Goal: Task Accomplishment & Management: Use online tool/utility

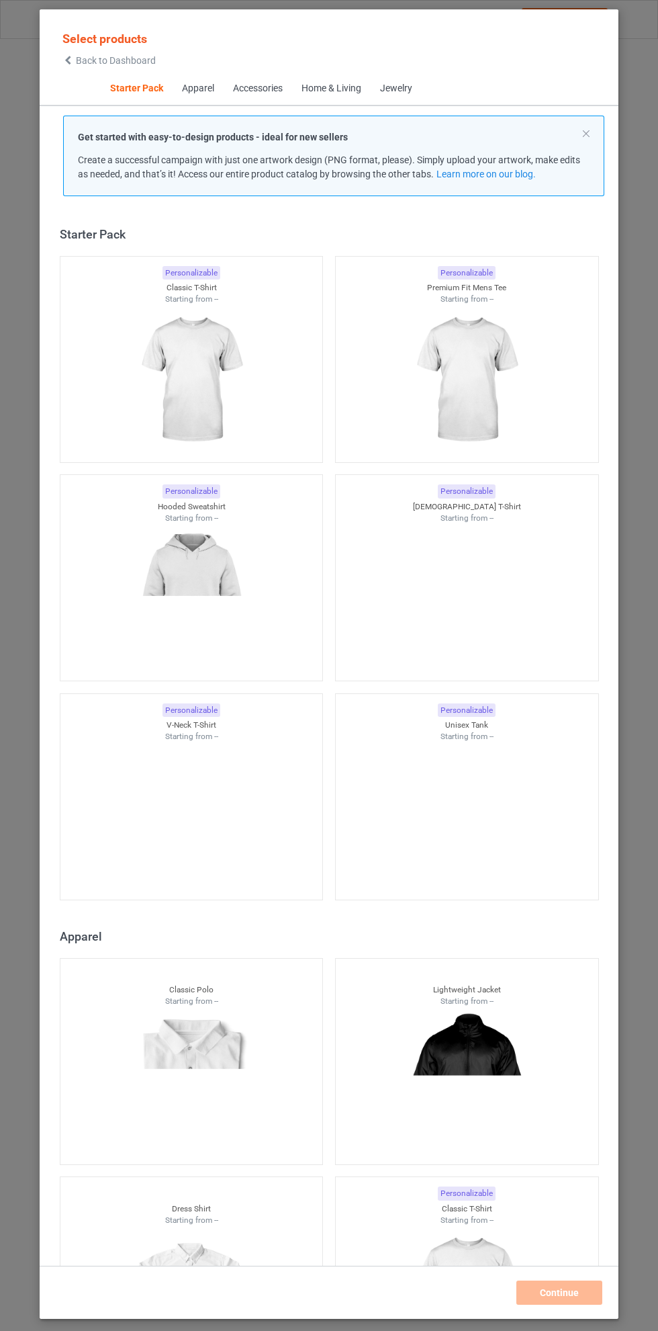
scroll to position [17, 0]
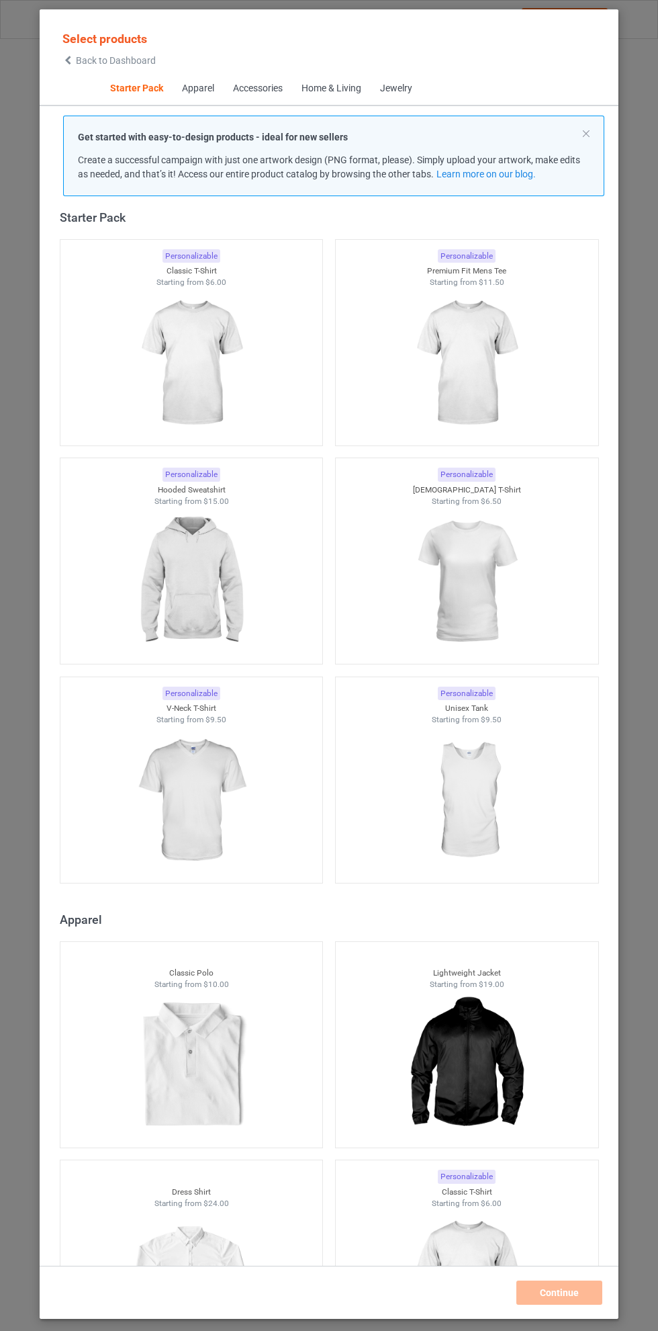
click at [197, 355] on img at bounding box center [191, 363] width 120 height 150
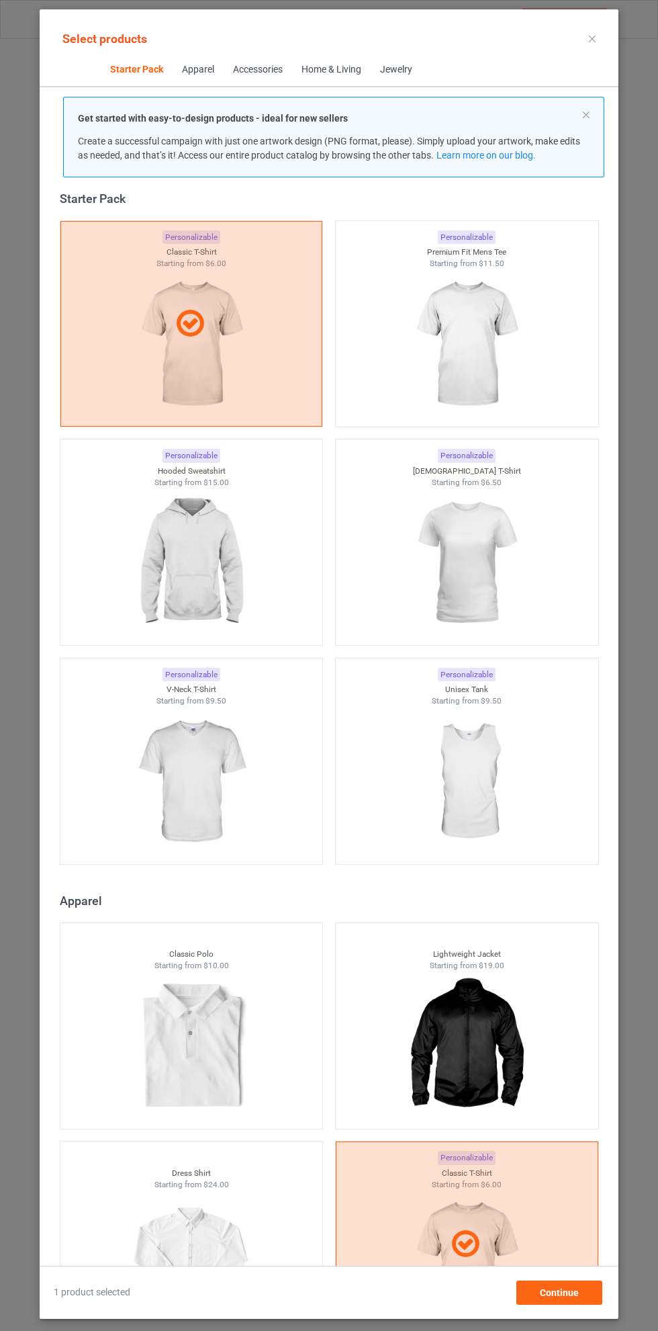
click at [491, 362] on img at bounding box center [466, 344] width 120 height 150
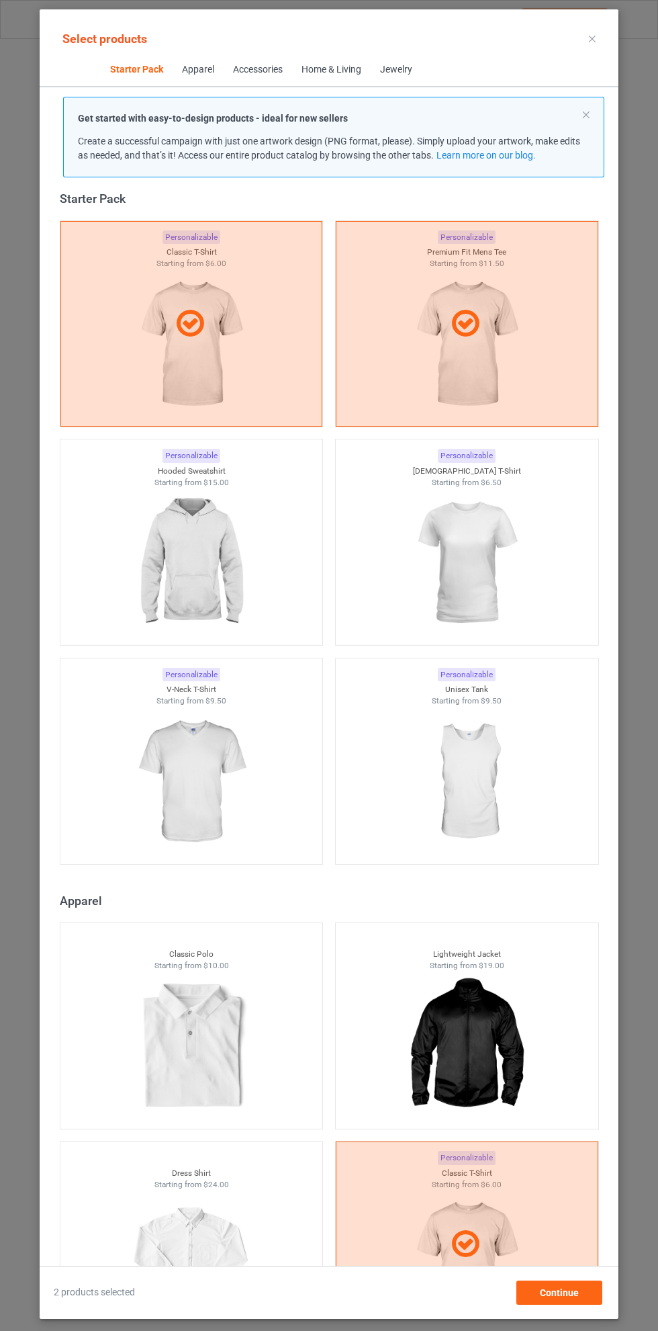
click at [202, 541] on img at bounding box center [191, 563] width 120 height 150
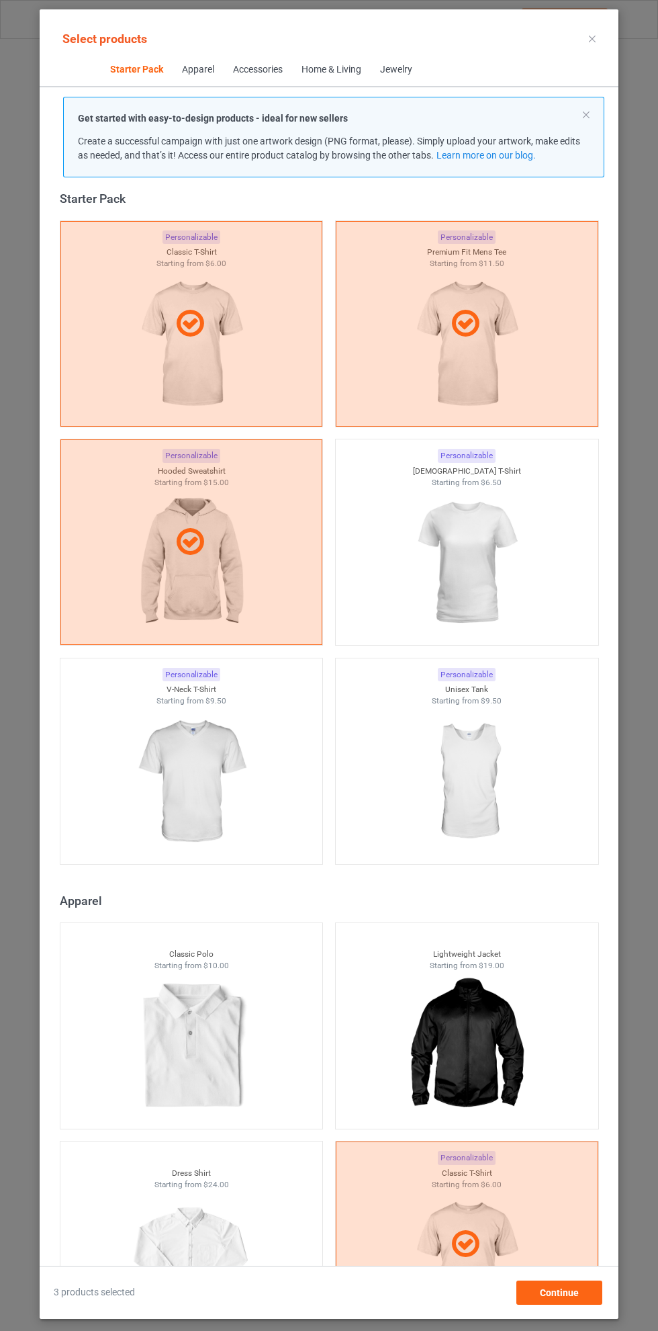
click at [510, 553] on img at bounding box center [466, 563] width 120 height 150
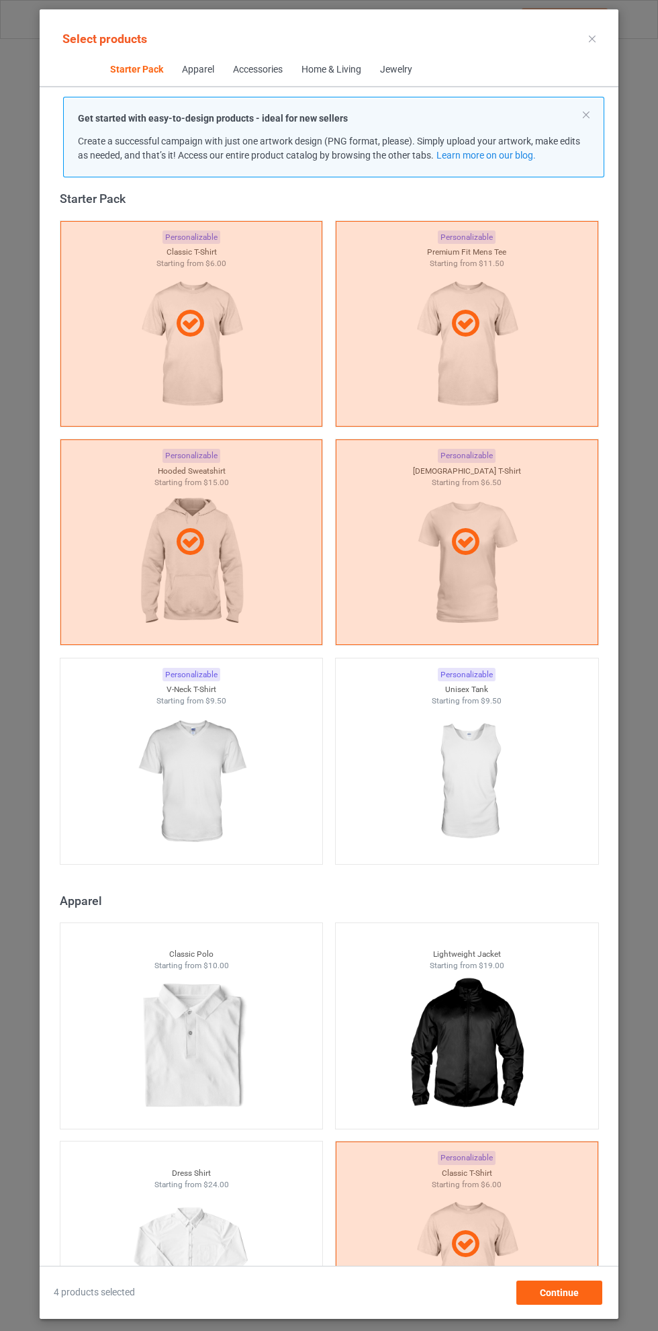
click at [593, 38] on icon at bounding box center [592, 39] width 7 height 7
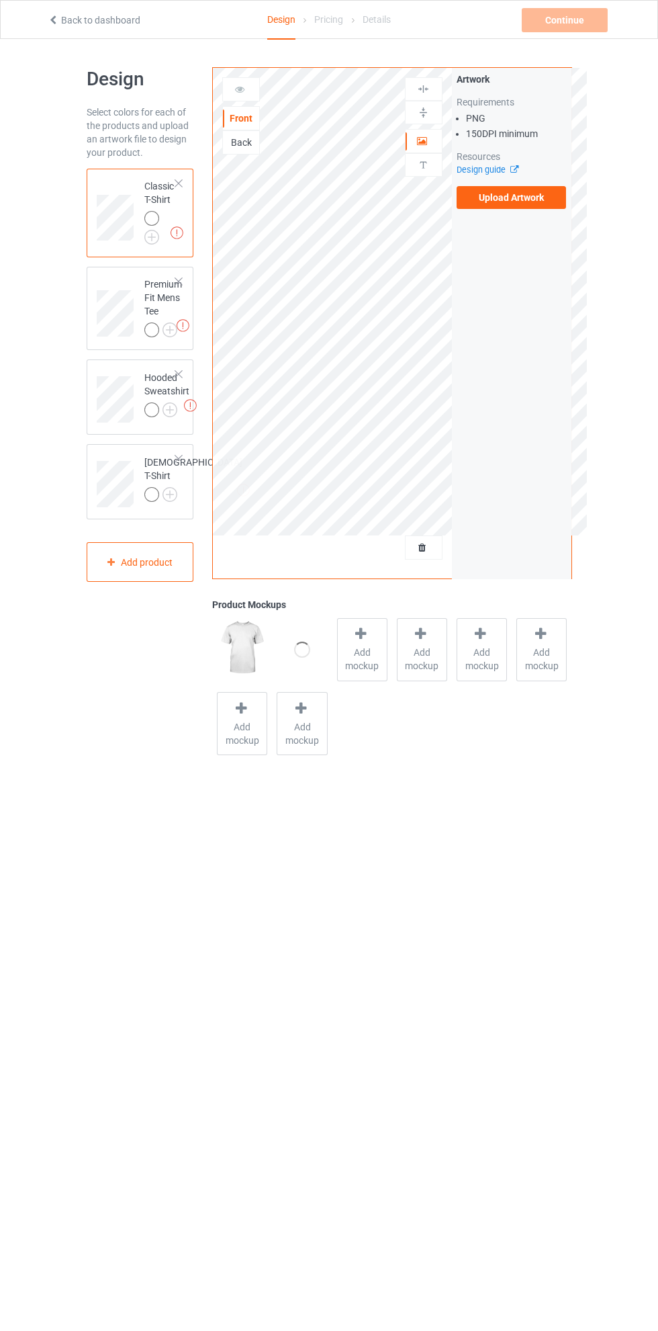
click at [517, 198] on label "Upload Artwork" at bounding box center [512, 197] width 110 height 23
click at [0, 0] on input "Upload Artwork" at bounding box center [0, 0] width 0 height 0
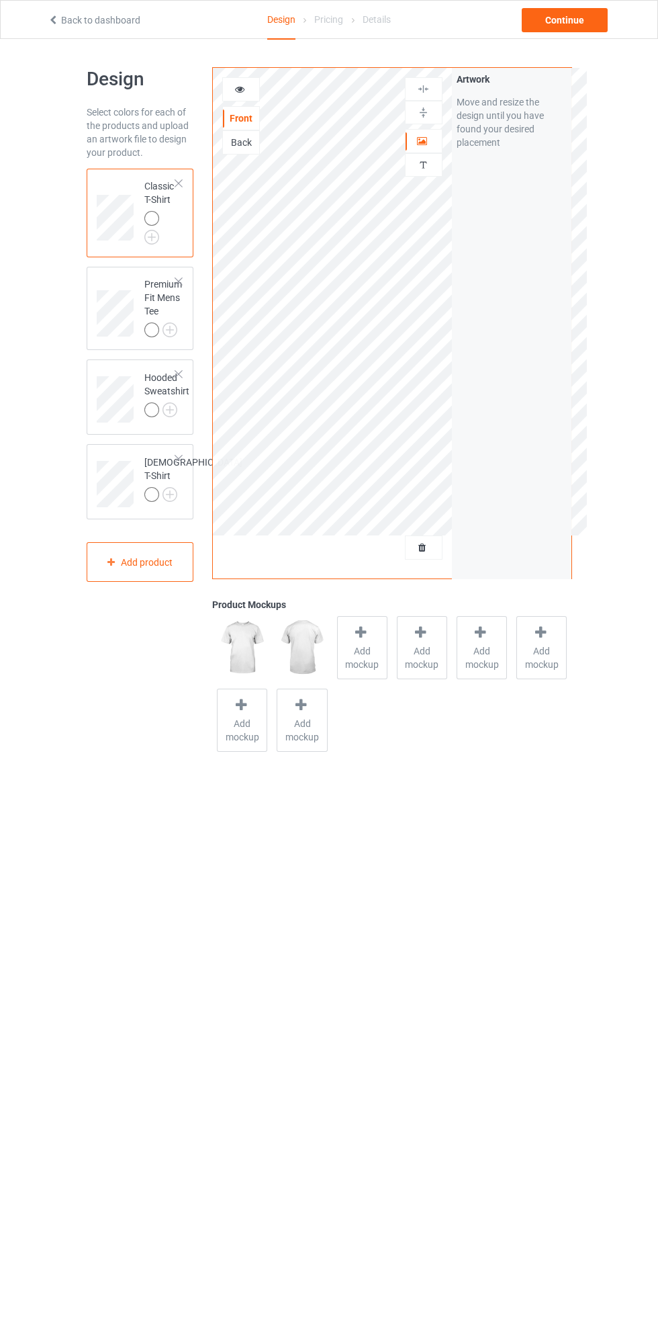
click at [0, 0] on img at bounding box center [0, 0] width 0 height 0
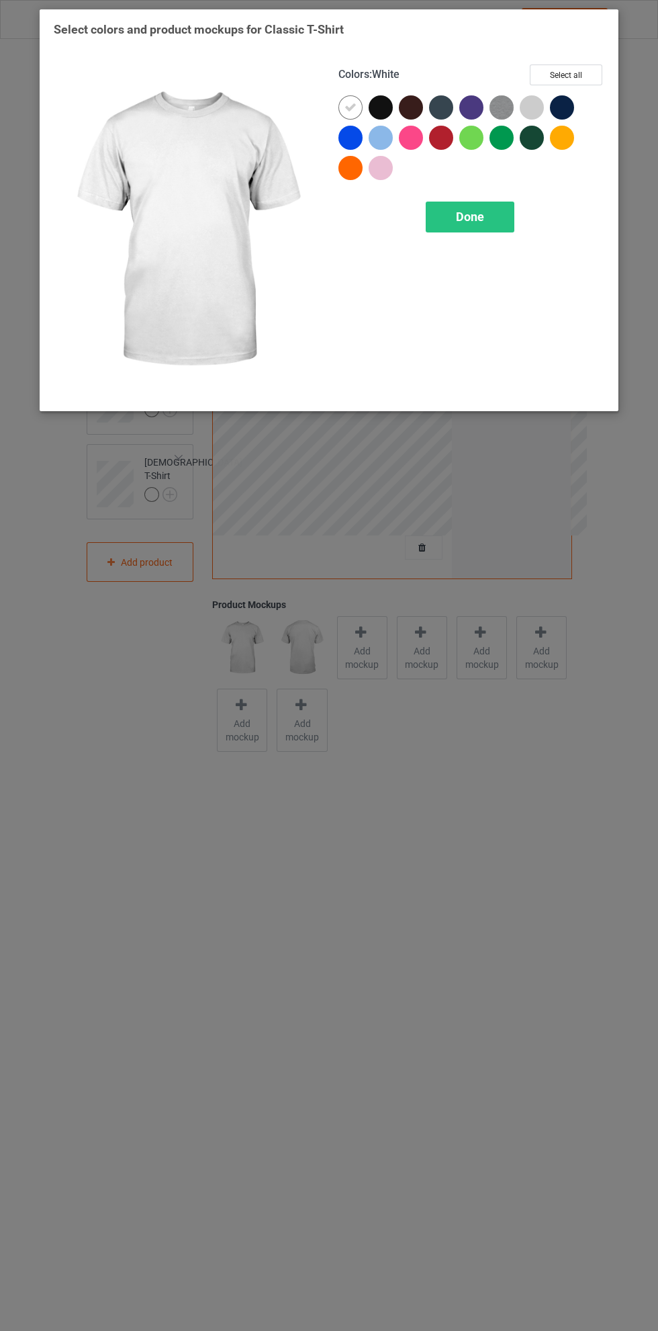
click at [471, 215] on span "Done" at bounding box center [470, 217] width 28 height 14
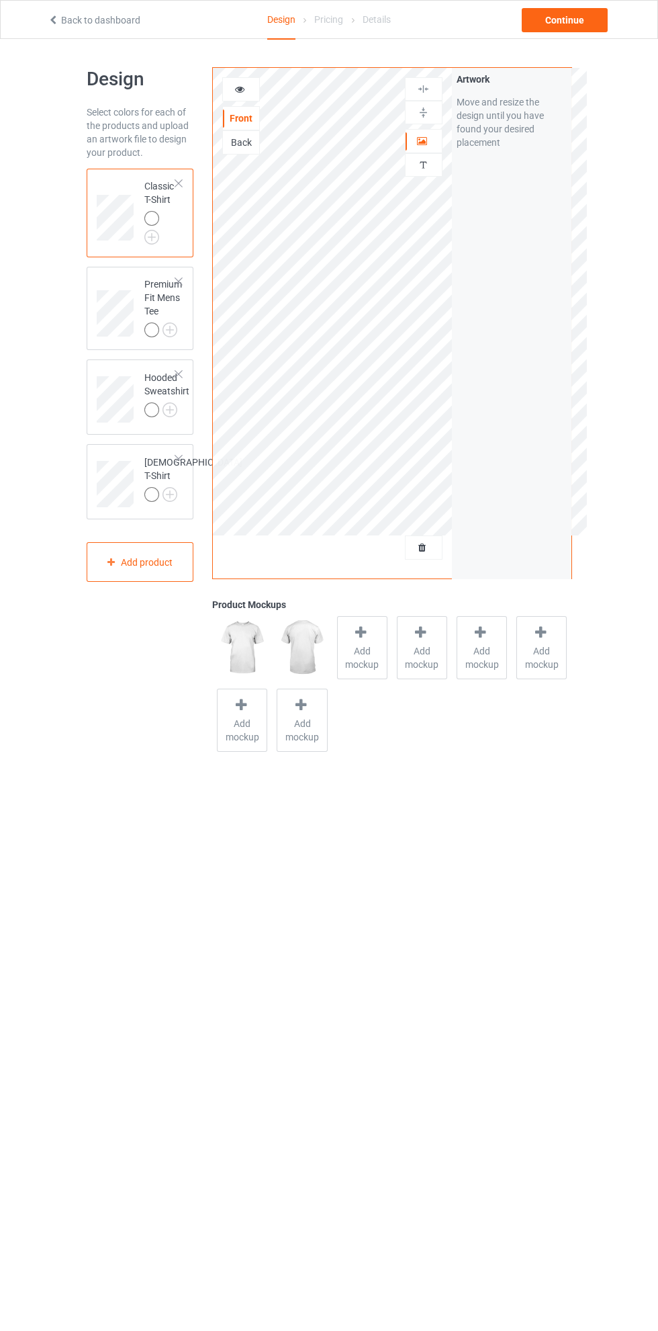
click at [0, 0] on img at bounding box center [0, 0] width 0 height 0
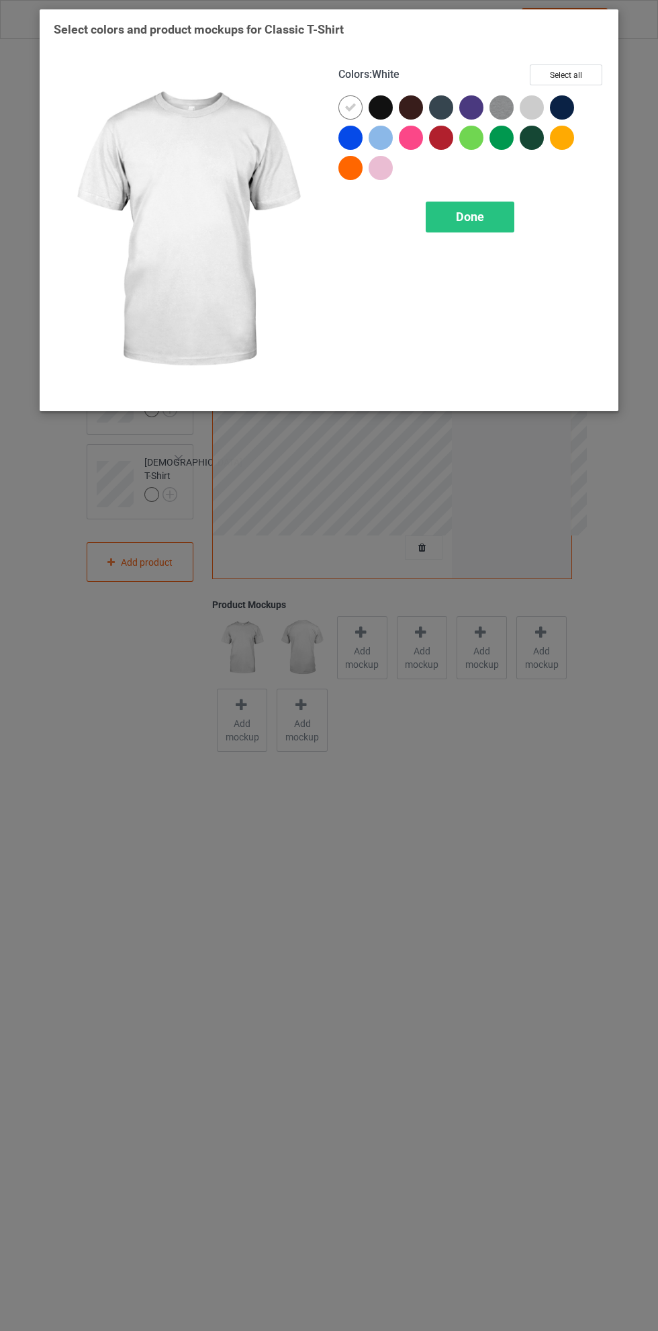
click at [569, 105] on div at bounding box center [562, 107] width 24 height 24
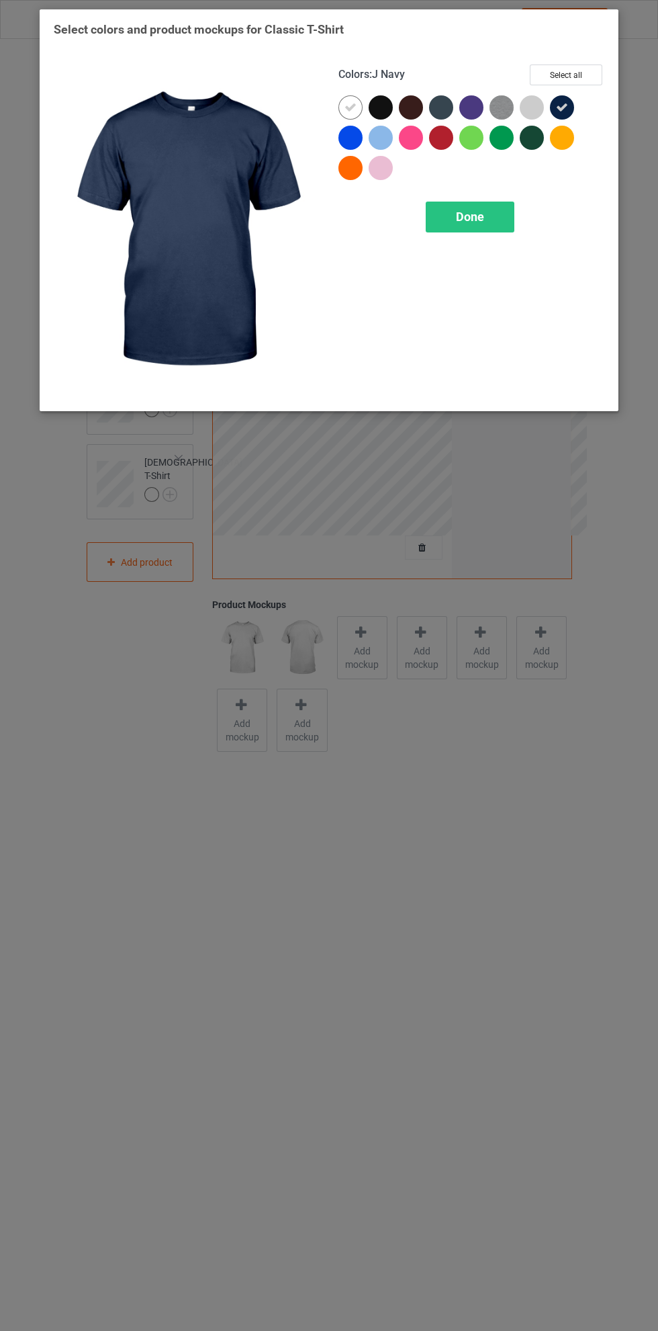
click at [576, 150] on div at bounding box center [565, 141] width 30 height 30
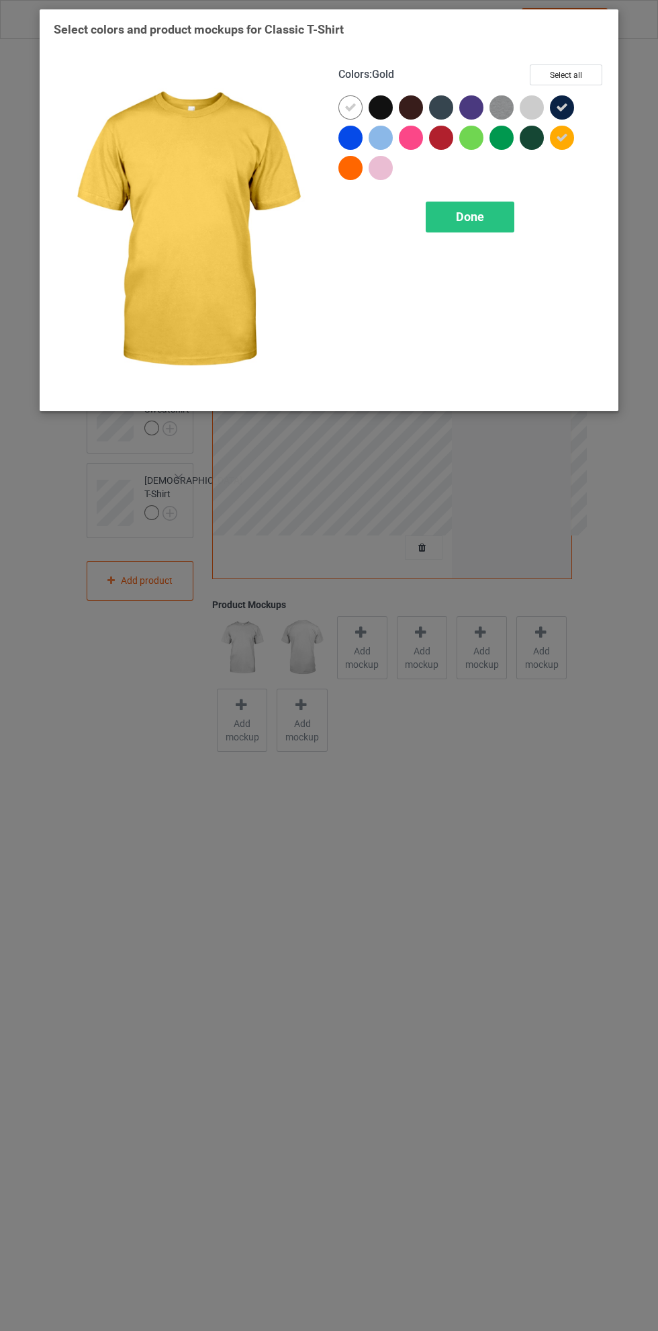
click at [374, 135] on div at bounding box center [381, 138] width 24 height 24
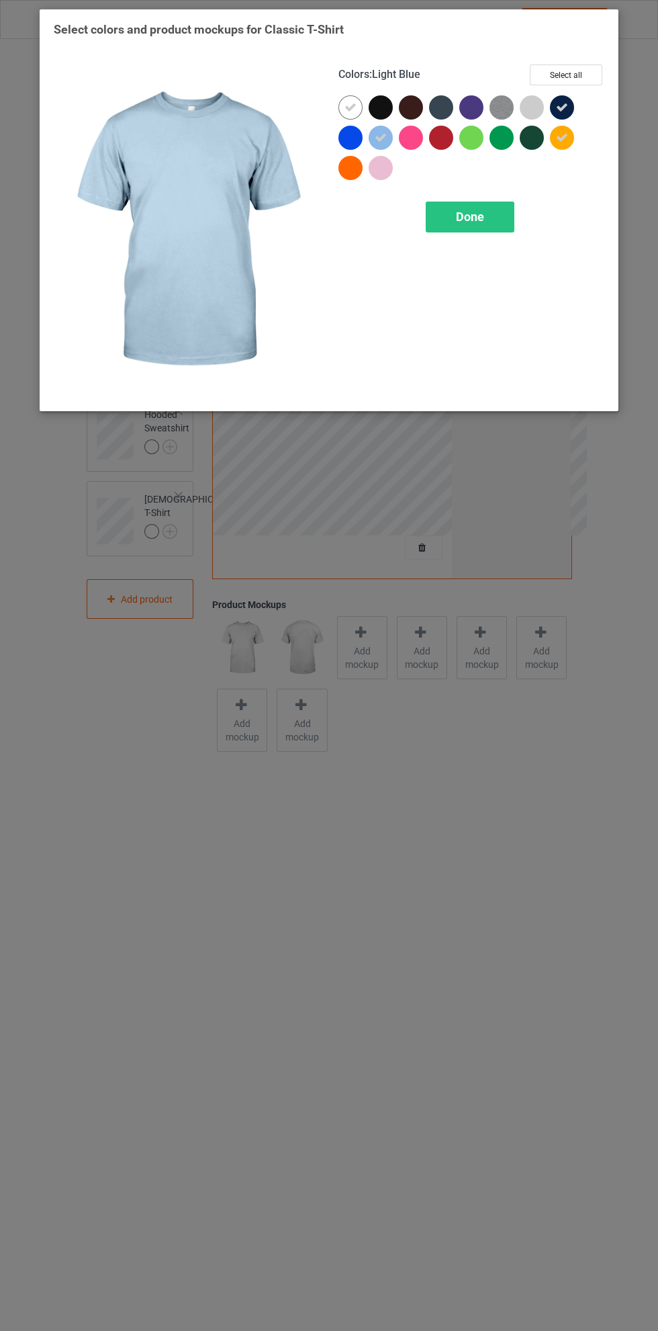
click at [496, 223] on div "Done" at bounding box center [470, 217] width 89 height 31
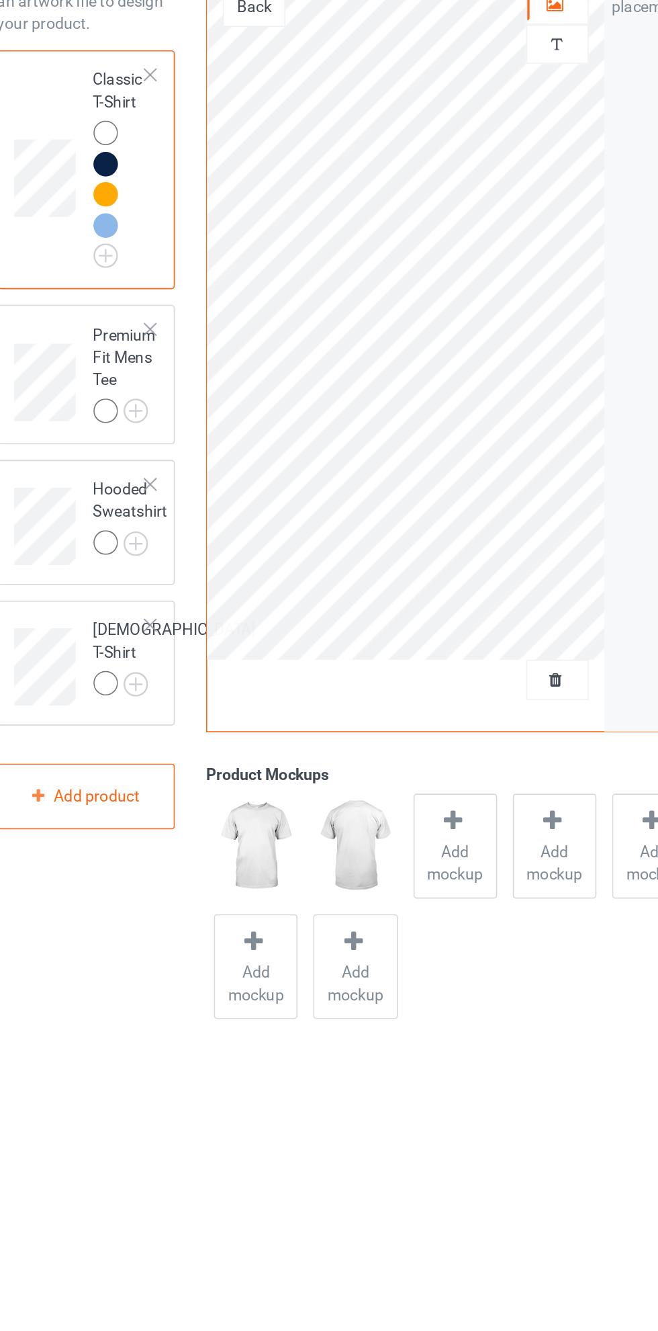
click at [154, 252] on div at bounding box center [151, 255] width 15 height 15
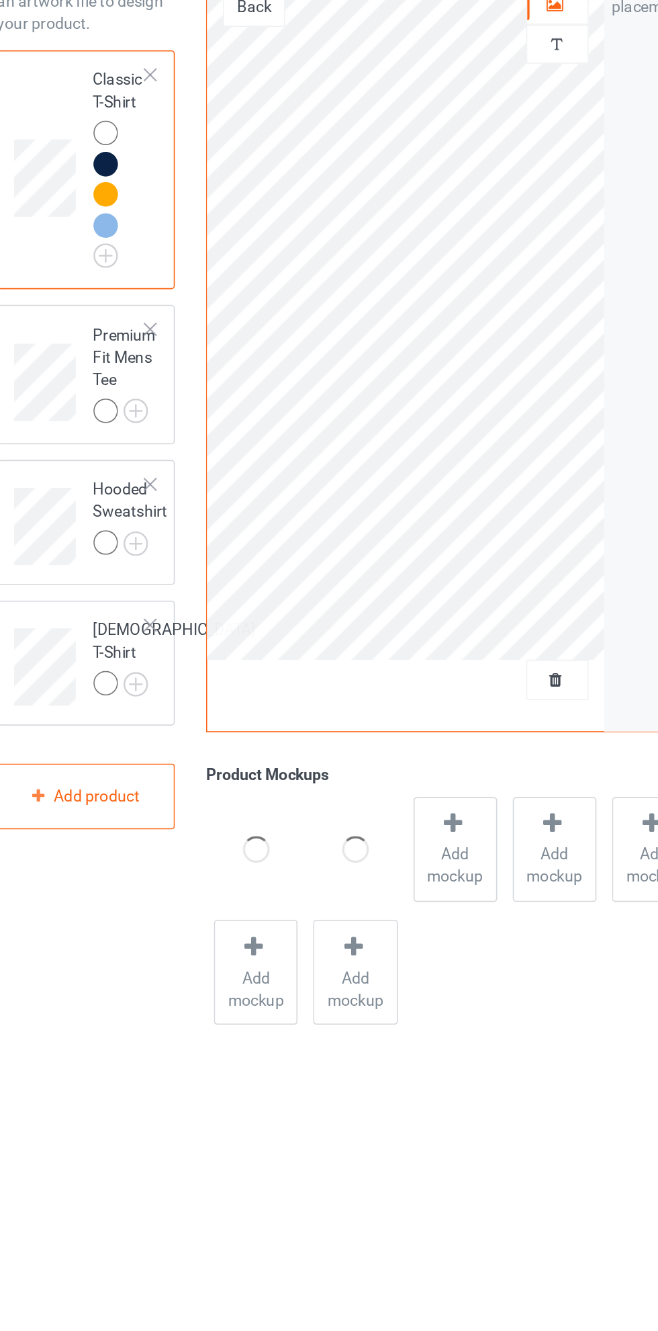
click at [154, 252] on div at bounding box center [151, 255] width 15 height 15
click at [0, 0] on img at bounding box center [0, 0] width 0 height 0
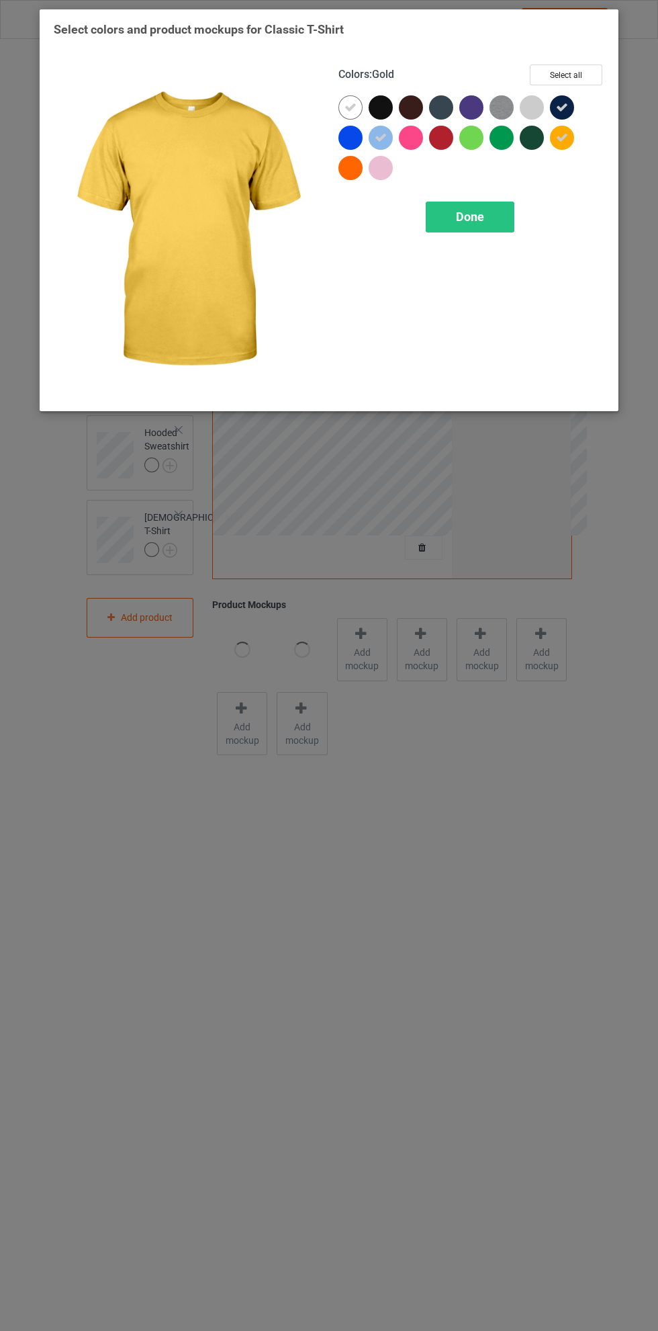
click at [562, 107] on icon at bounding box center [562, 107] width 12 height 12
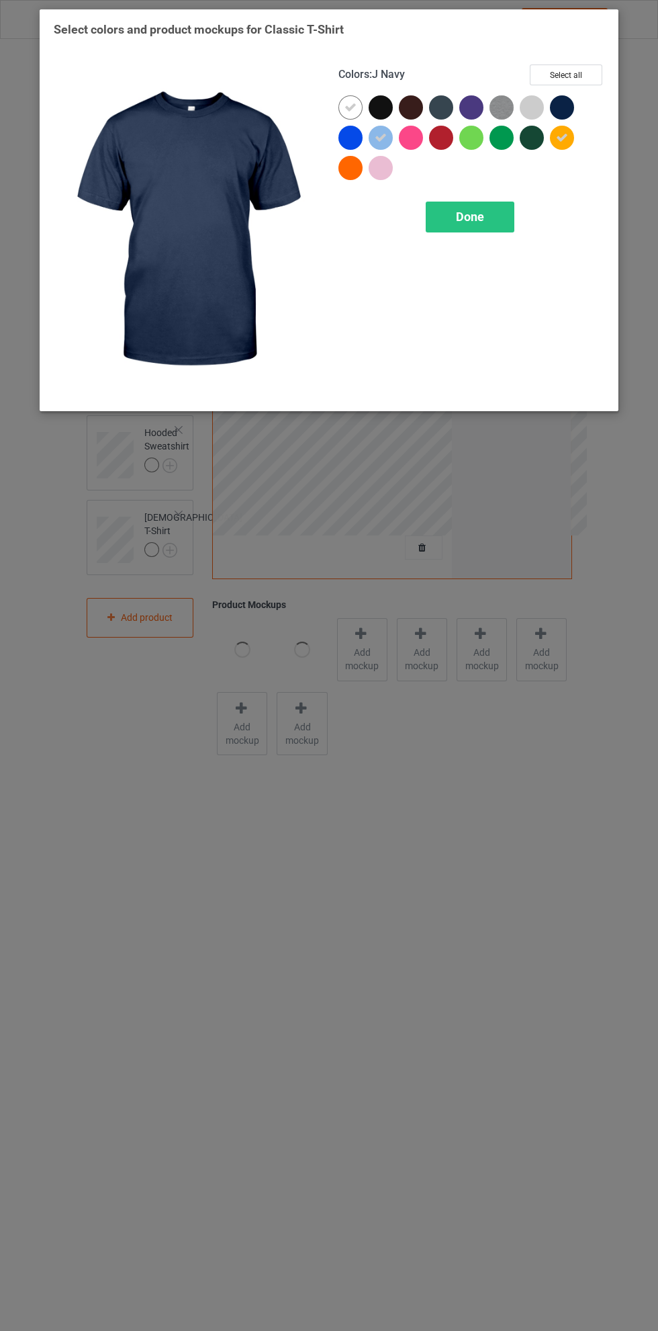
click at [533, 95] on div at bounding box center [532, 107] width 24 height 24
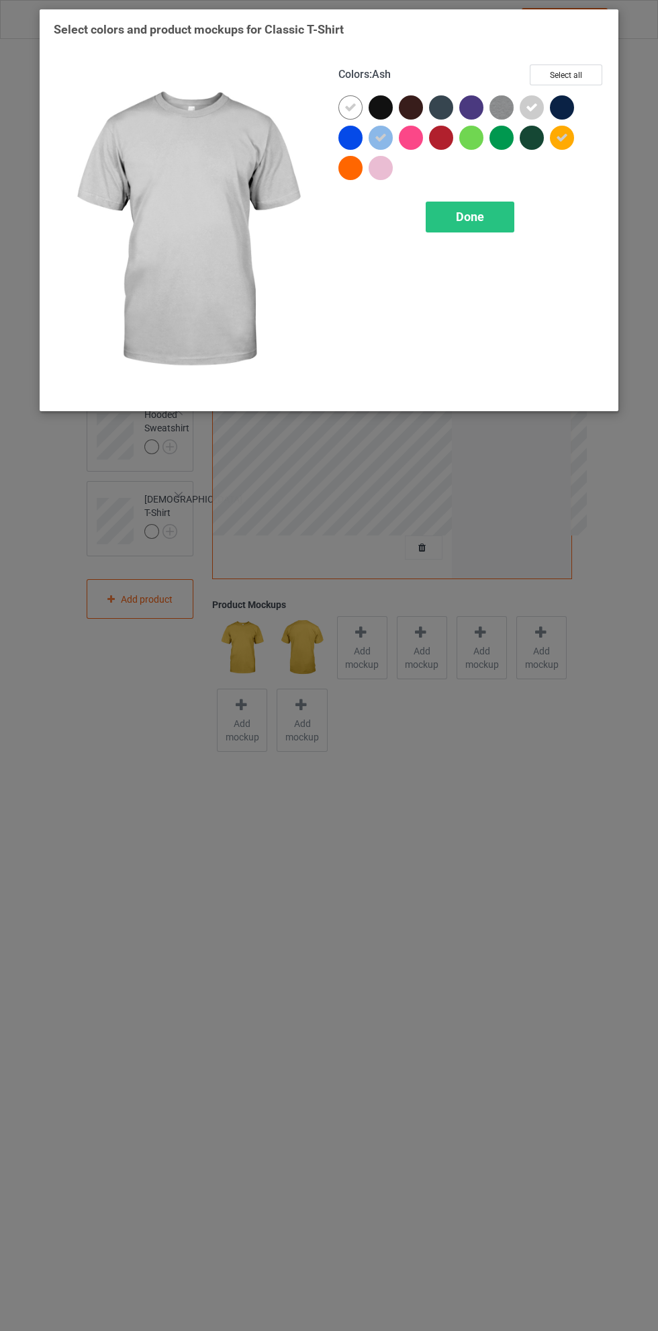
click at [504, 101] on img at bounding box center [502, 107] width 24 height 24
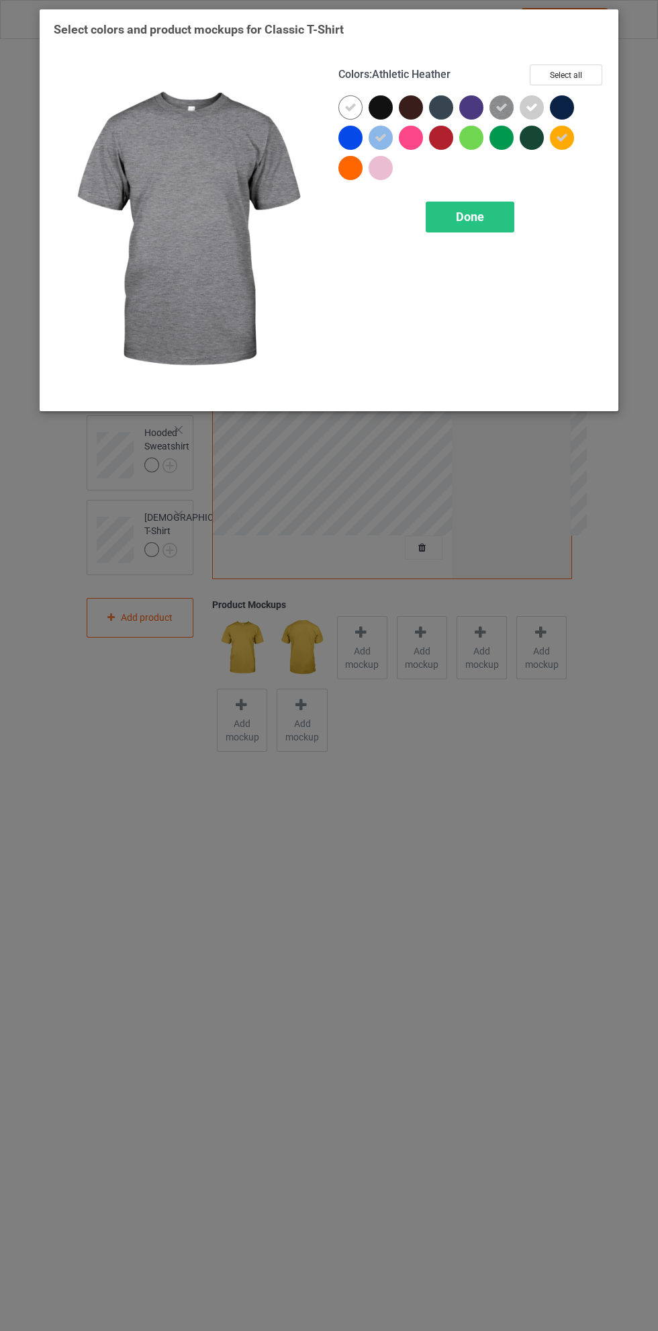
click at [485, 221] on div "Done" at bounding box center [470, 217] width 89 height 31
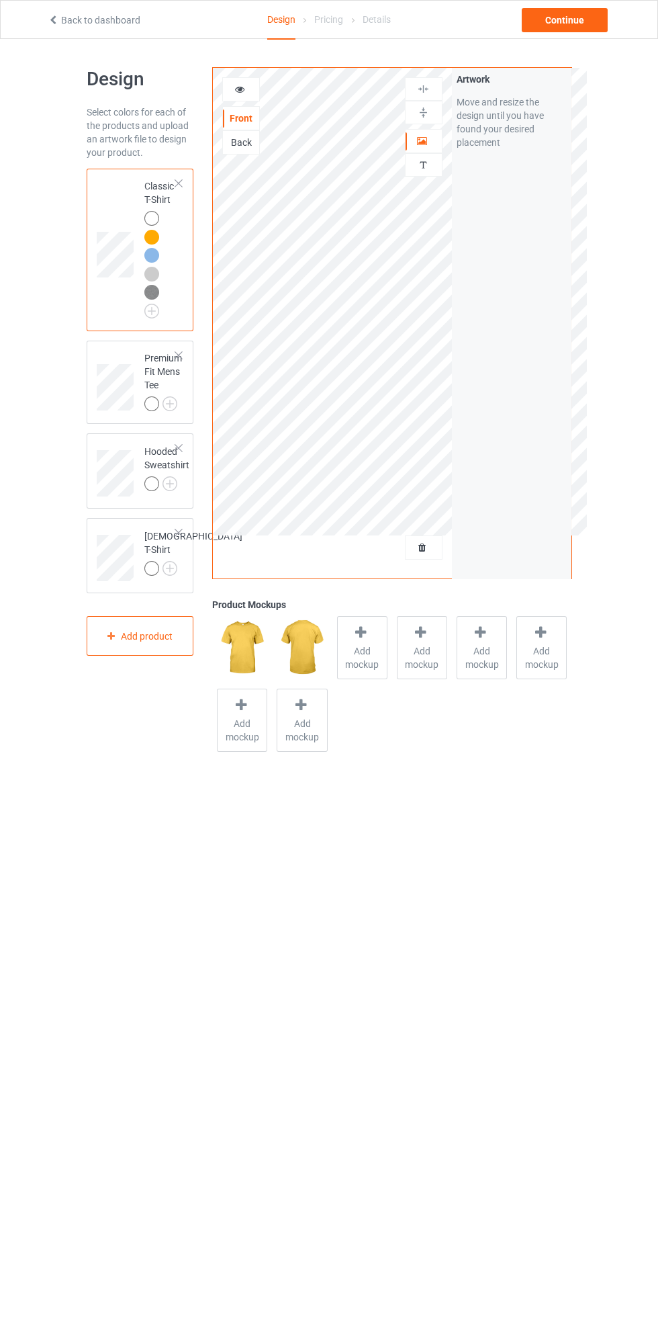
click at [0, 0] on img at bounding box center [0, 0] width 0 height 0
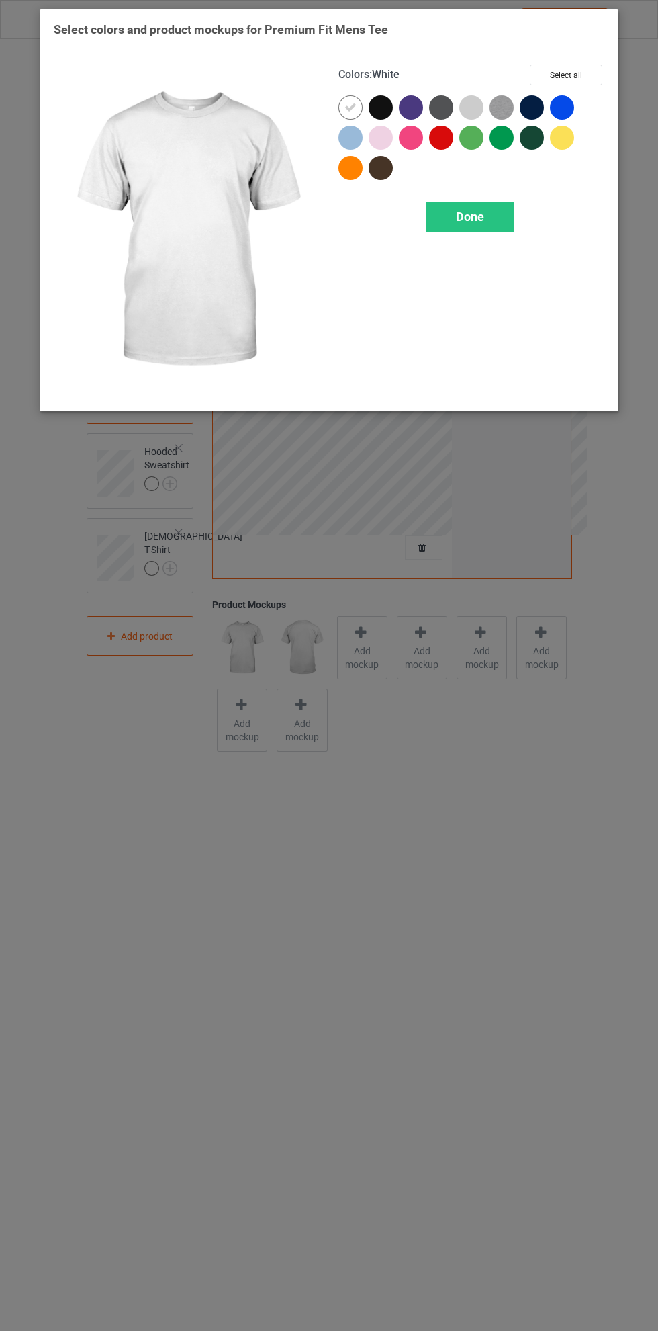
click at [509, 114] on img at bounding box center [502, 107] width 24 height 24
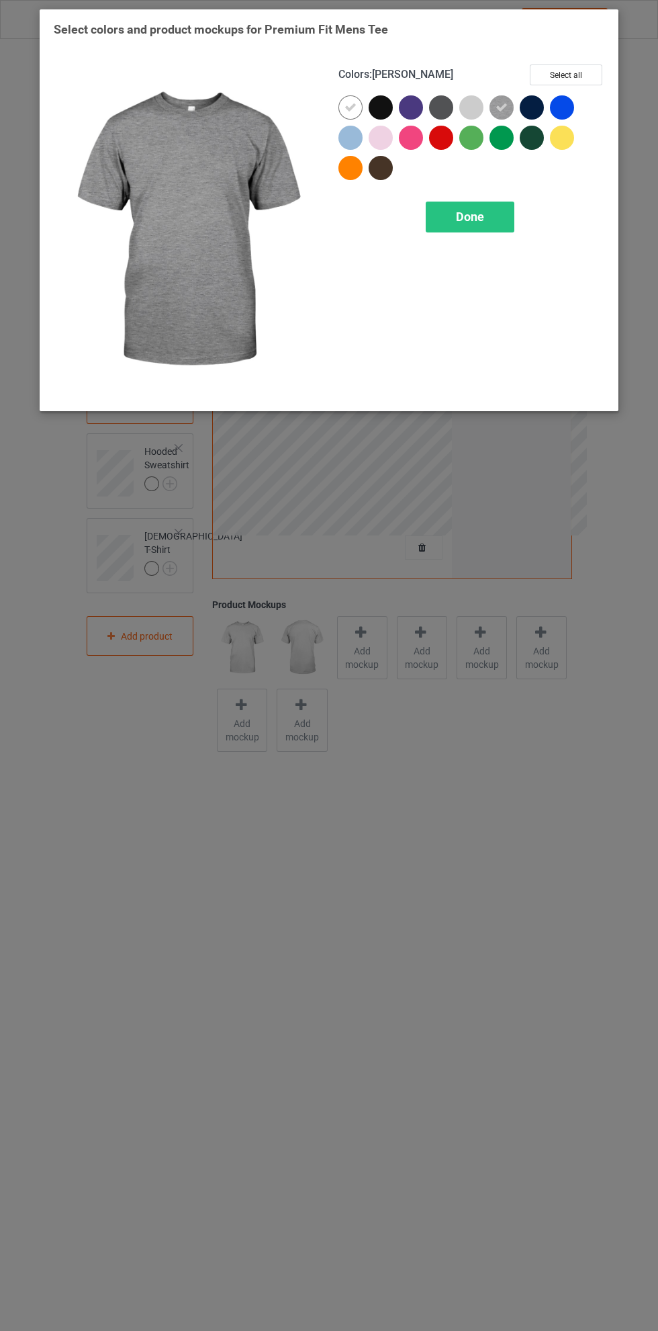
click at [474, 103] on div at bounding box center [471, 107] width 24 height 24
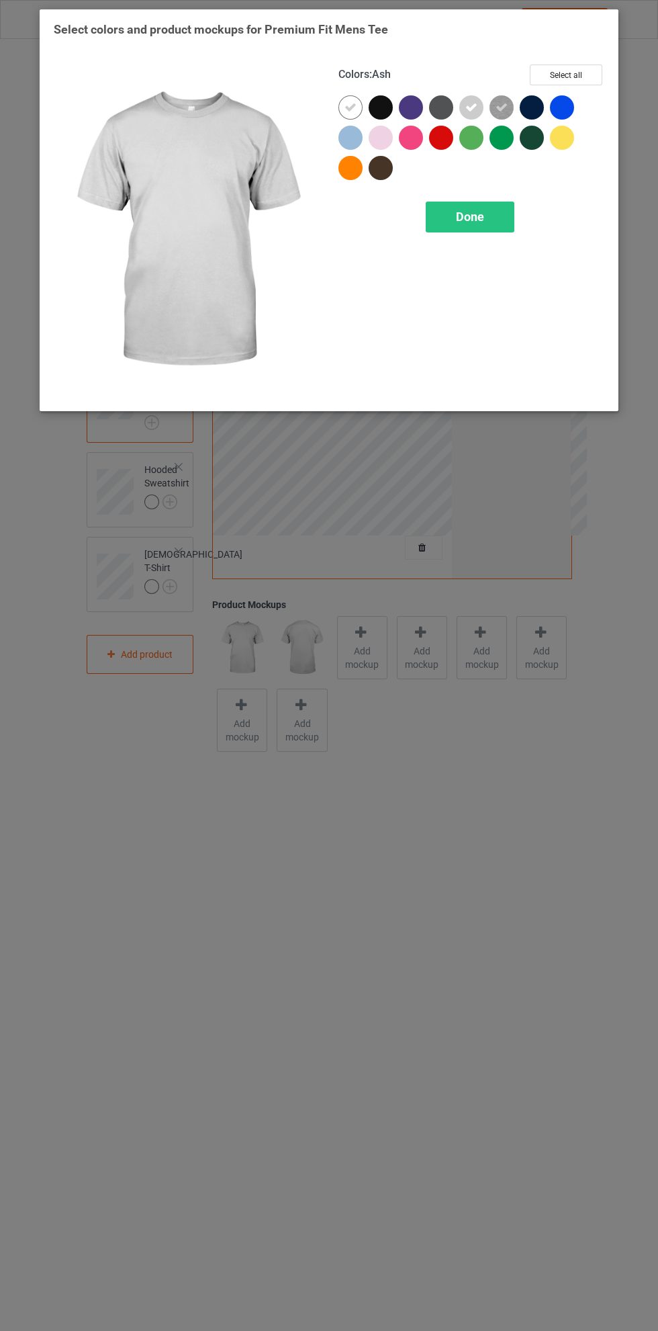
click at [570, 105] on div at bounding box center [562, 107] width 24 height 24
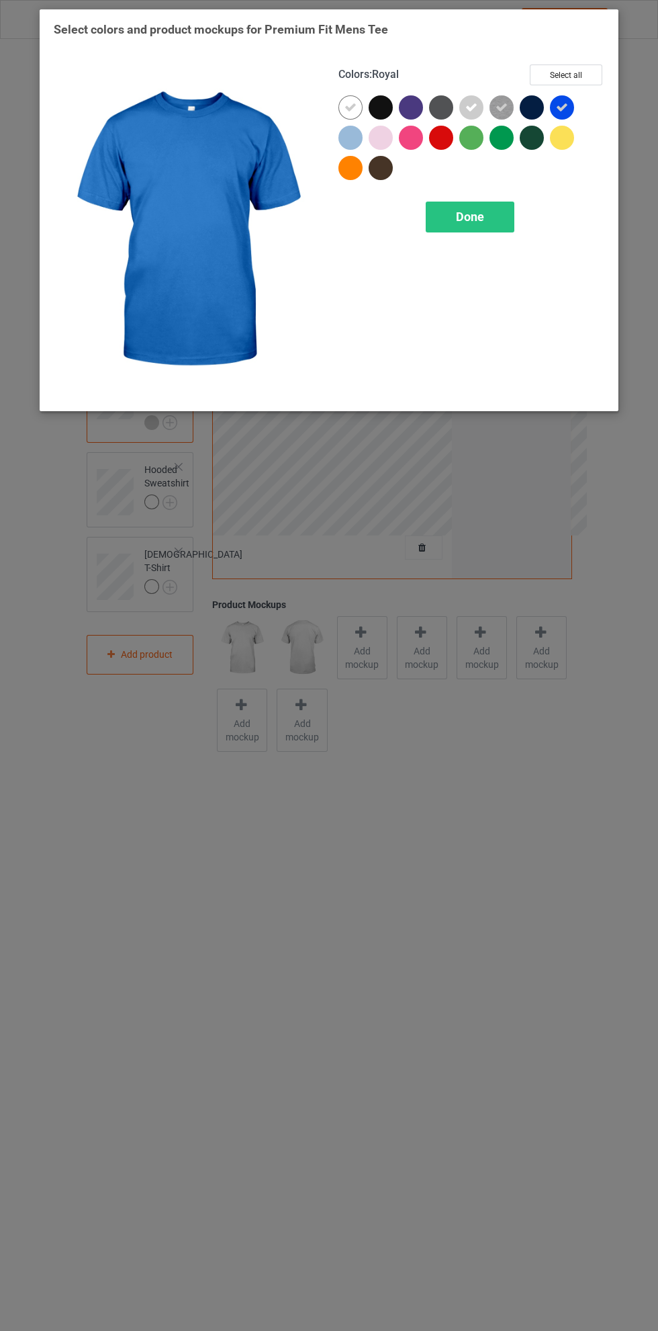
click at [353, 171] on div at bounding box center [351, 168] width 24 height 24
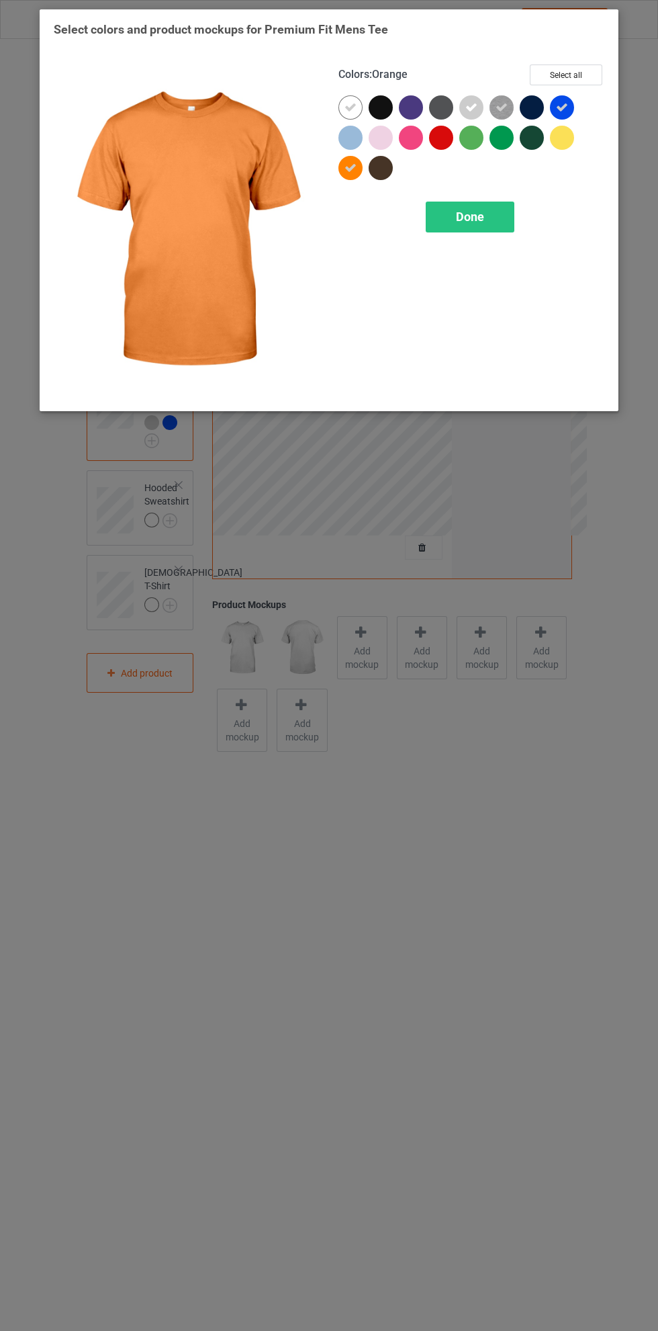
click at [386, 127] on div at bounding box center [381, 138] width 24 height 24
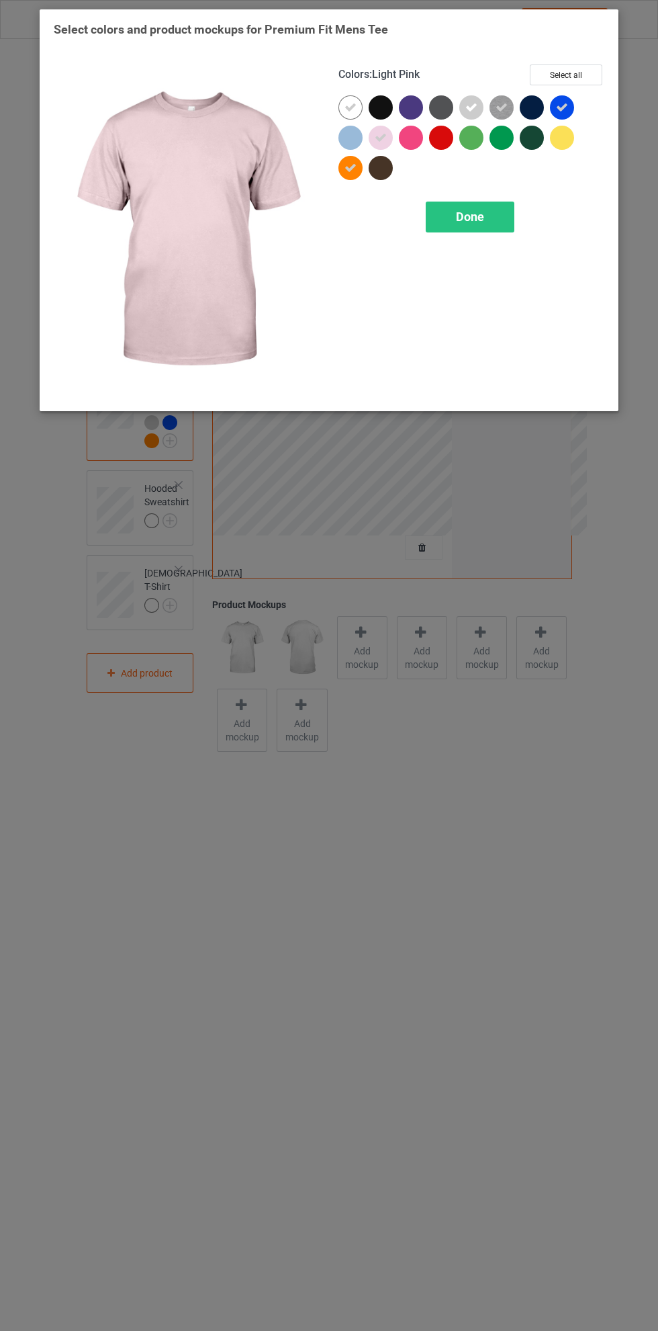
click at [448, 138] on div at bounding box center [441, 138] width 24 height 24
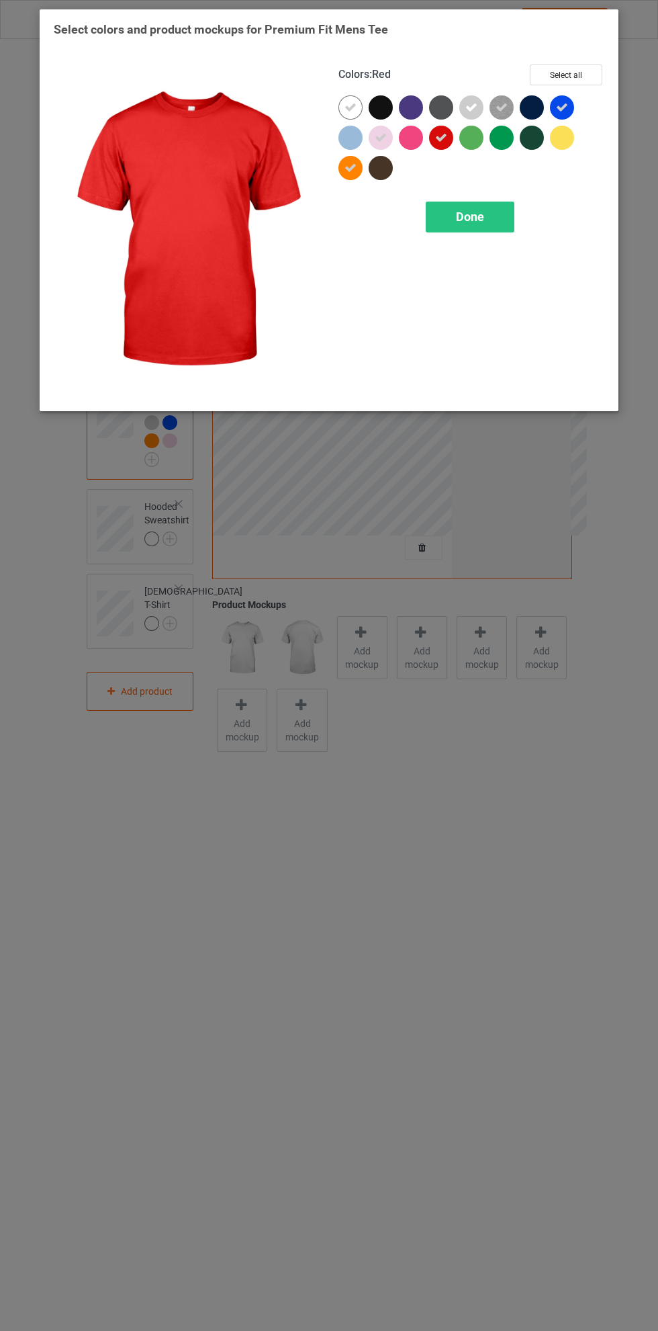
click at [493, 218] on div "Done" at bounding box center [470, 217] width 89 height 31
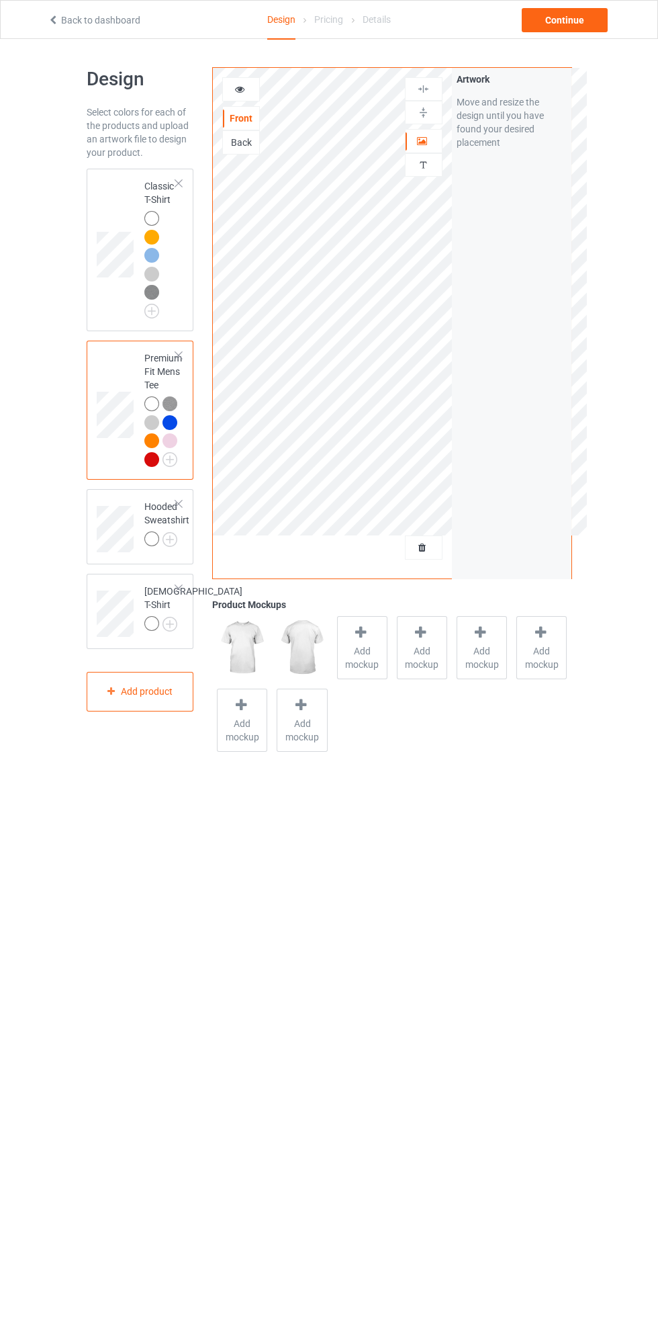
click at [0, 0] on img at bounding box center [0, 0] width 0 height 0
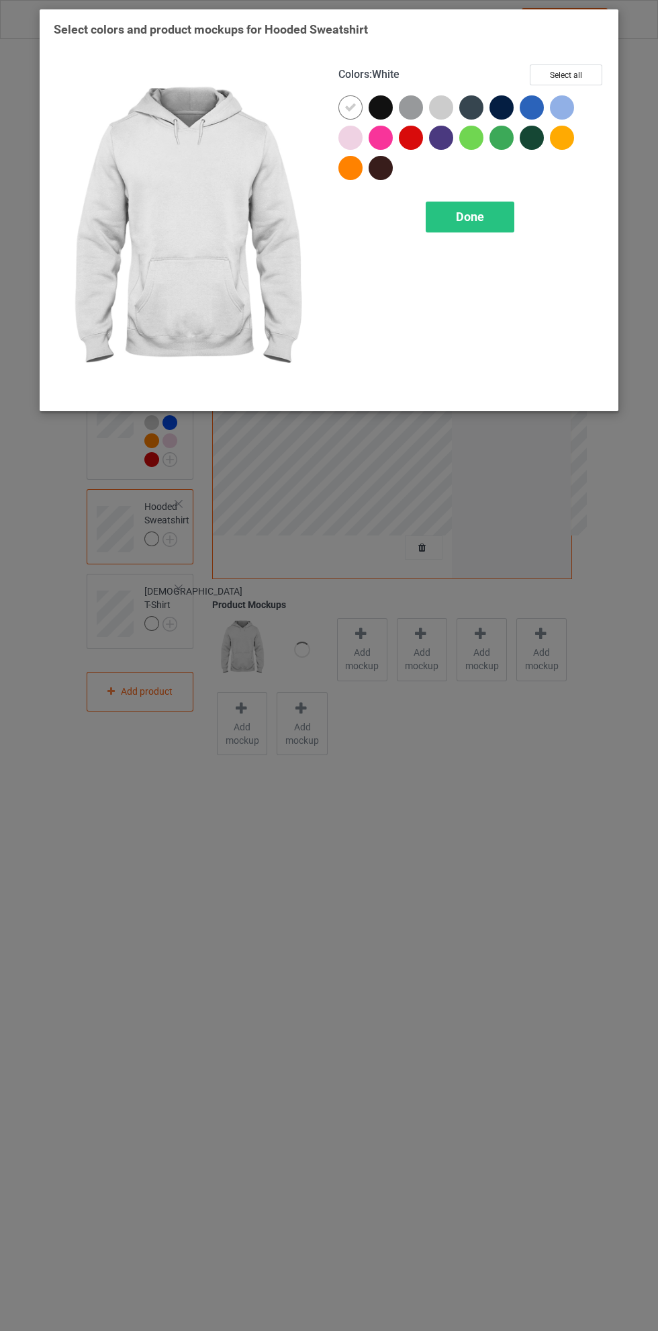
click at [445, 112] on div at bounding box center [441, 107] width 24 height 24
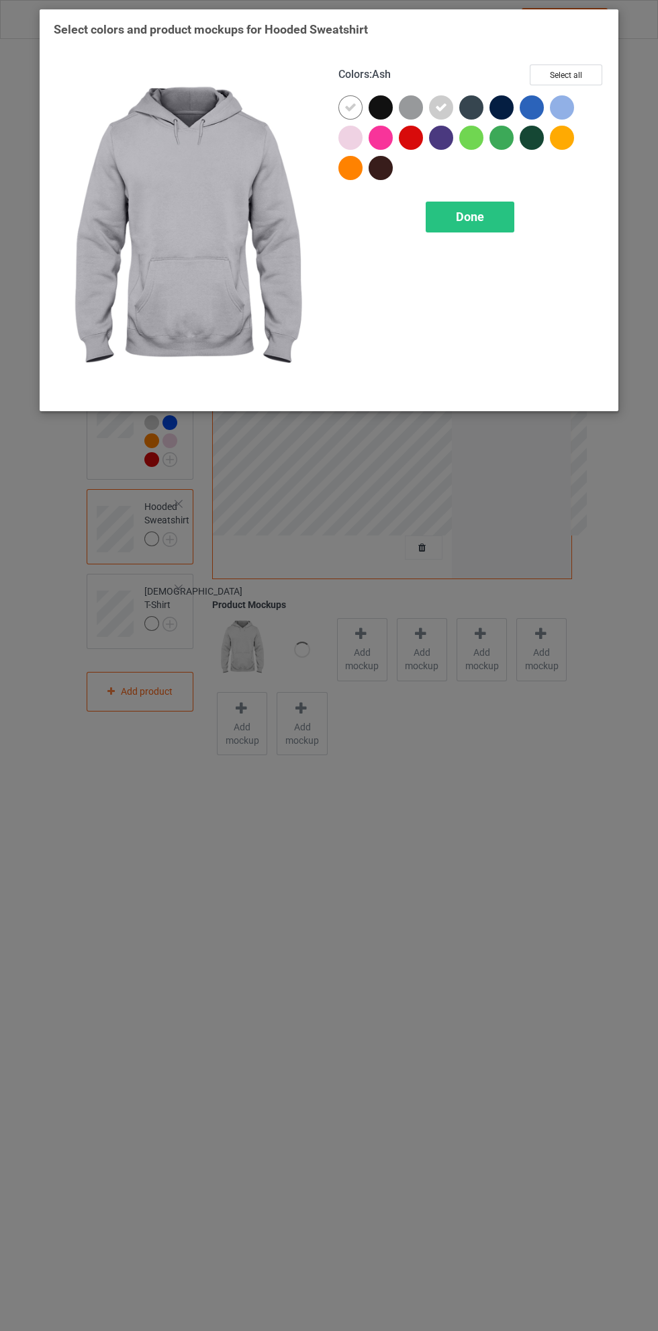
click at [417, 103] on div at bounding box center [411, 107] width 24 height 24
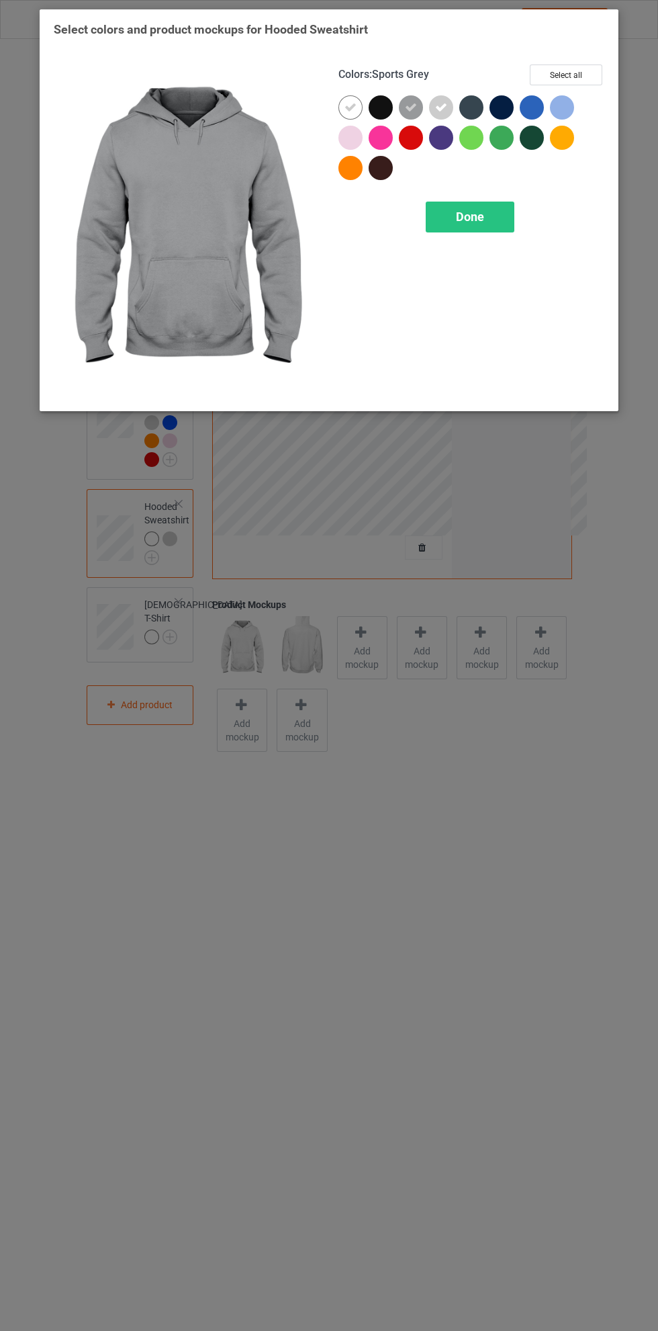
click at [502, 210] on div "Done" at bounding box center [470, 217] width 89 height 31
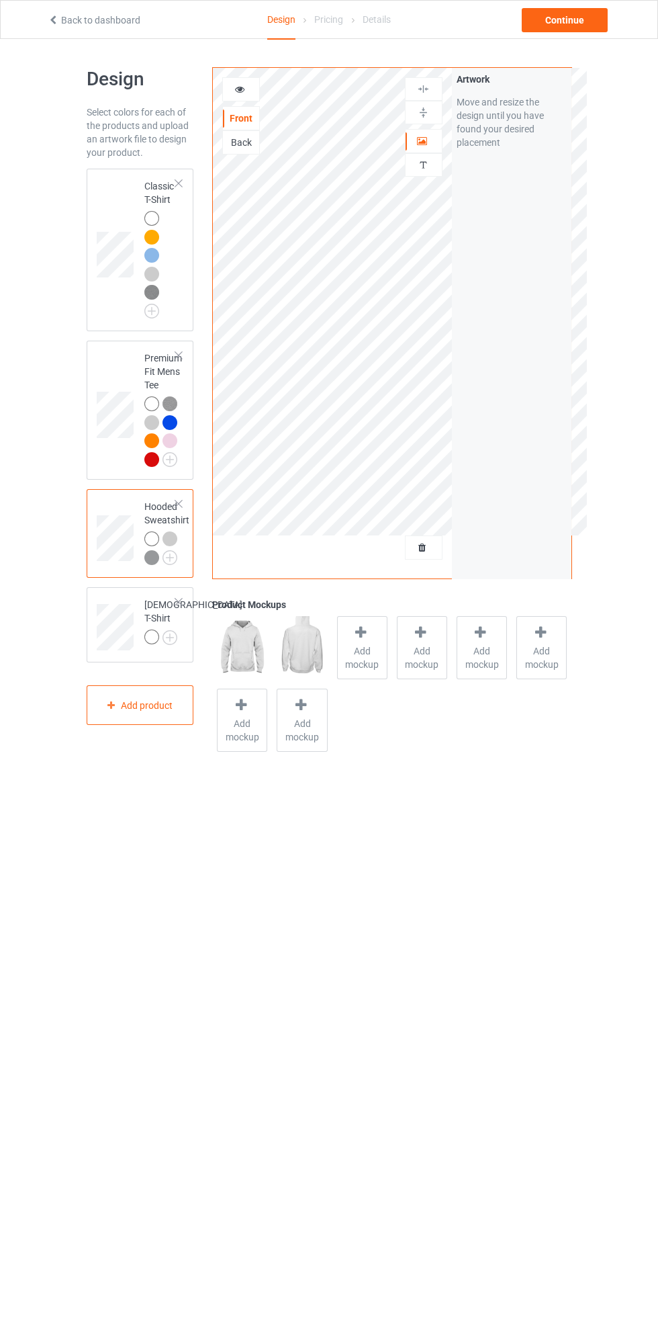
click at [179, 603] on div at bounding box center [178, 601] width 9 height 9
click at [124, 211] on td at bounding box center [117, 250] width 40 height 152
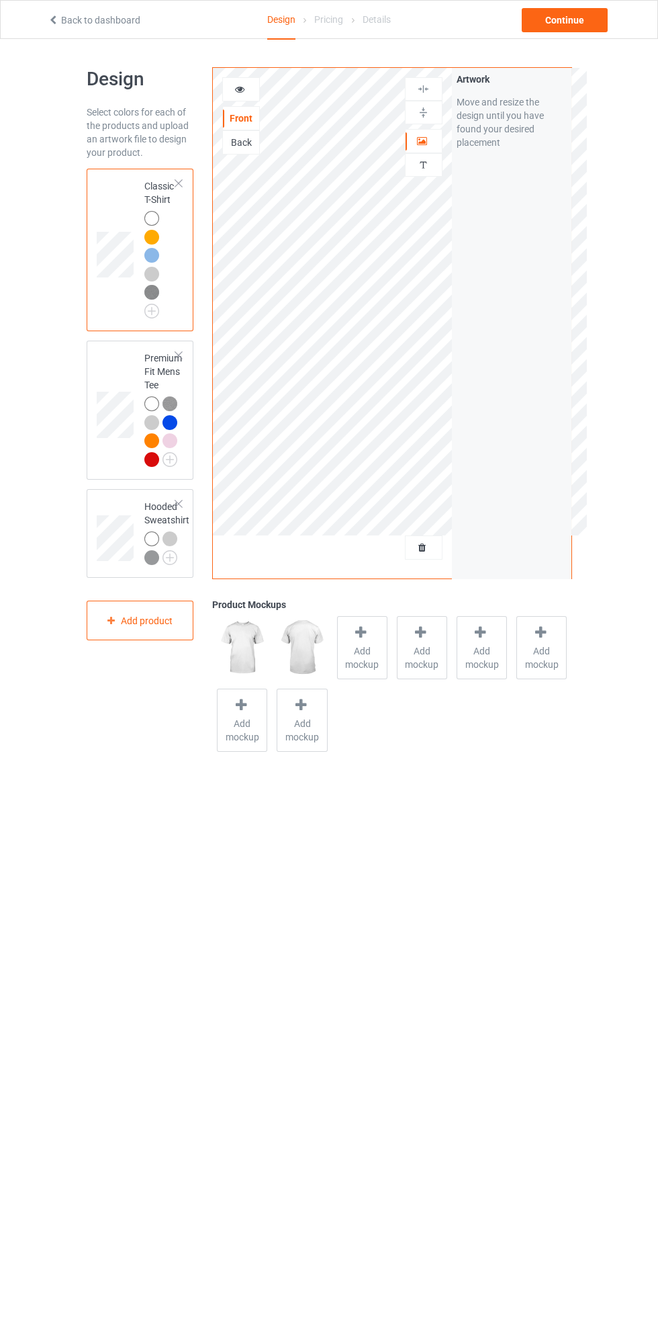
click at [363, 660] on span "Add mockup" at bounding box center [362, 657] width 49 height 27
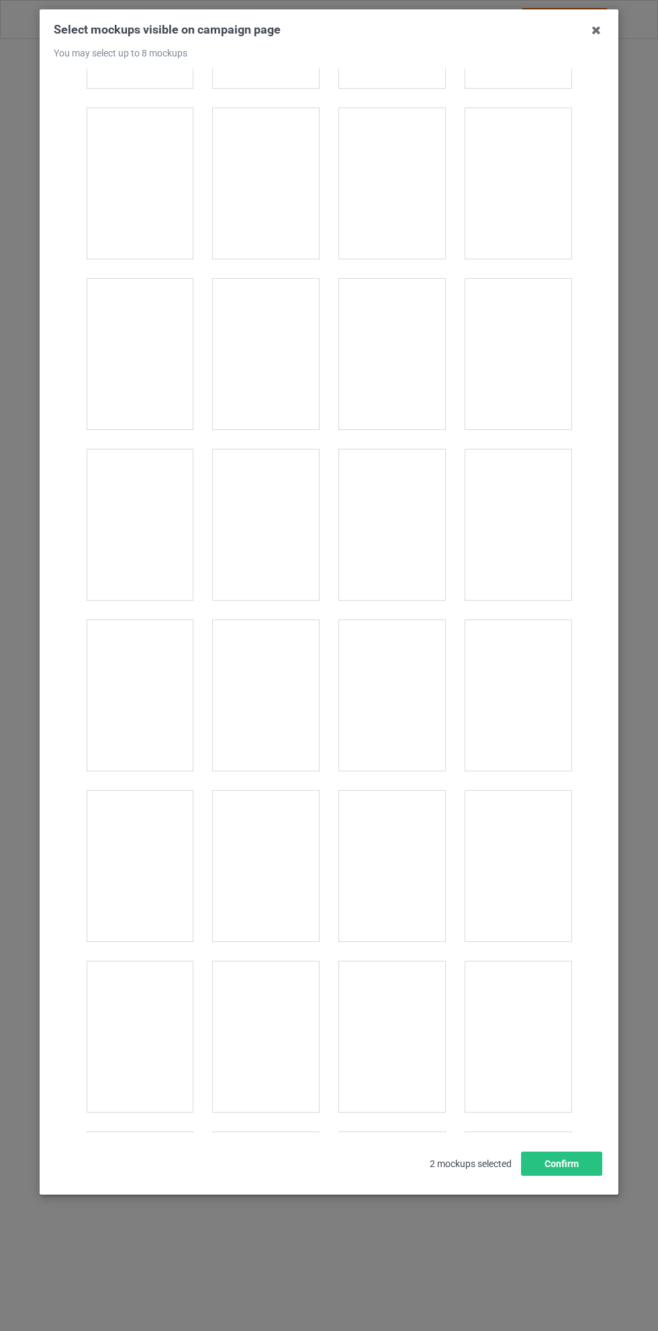
scroll to position [2571, 0]
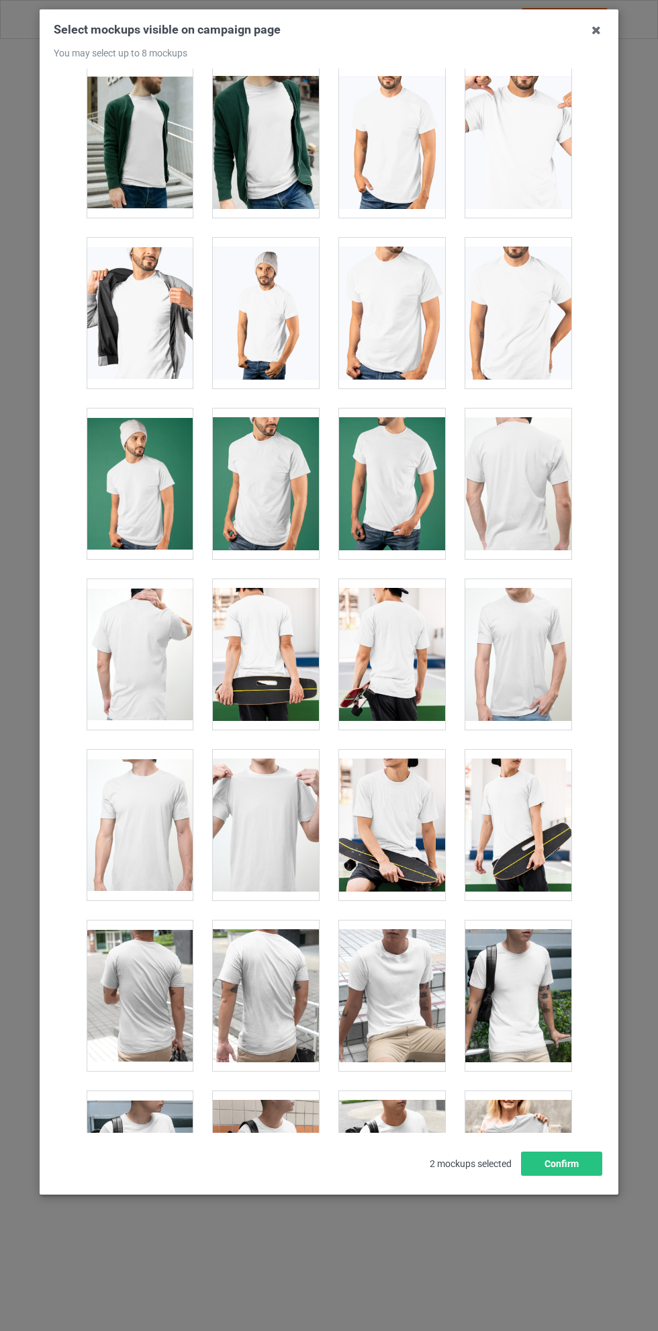
click at [517, 965] on div at bounding box center [519, 995] width 106 height 150
click at [405, 928] on div at bounding box center [392, 995] width 106 height 150
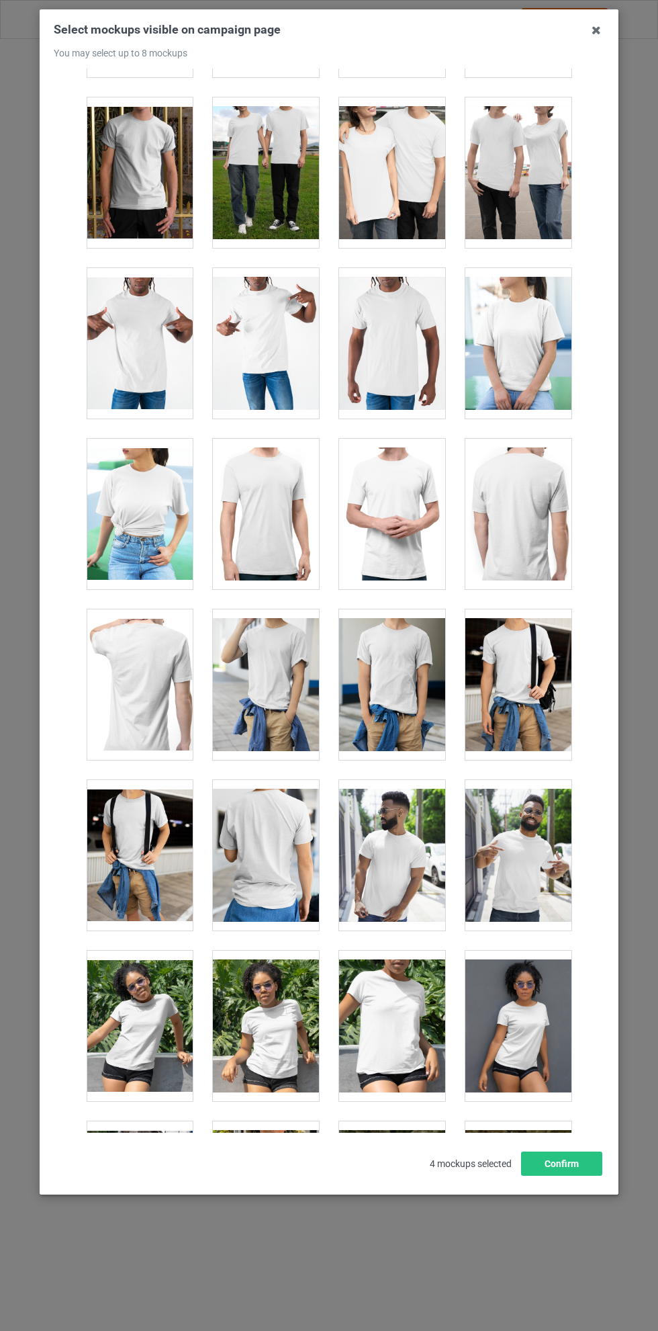
scroll to position [7187, 0]
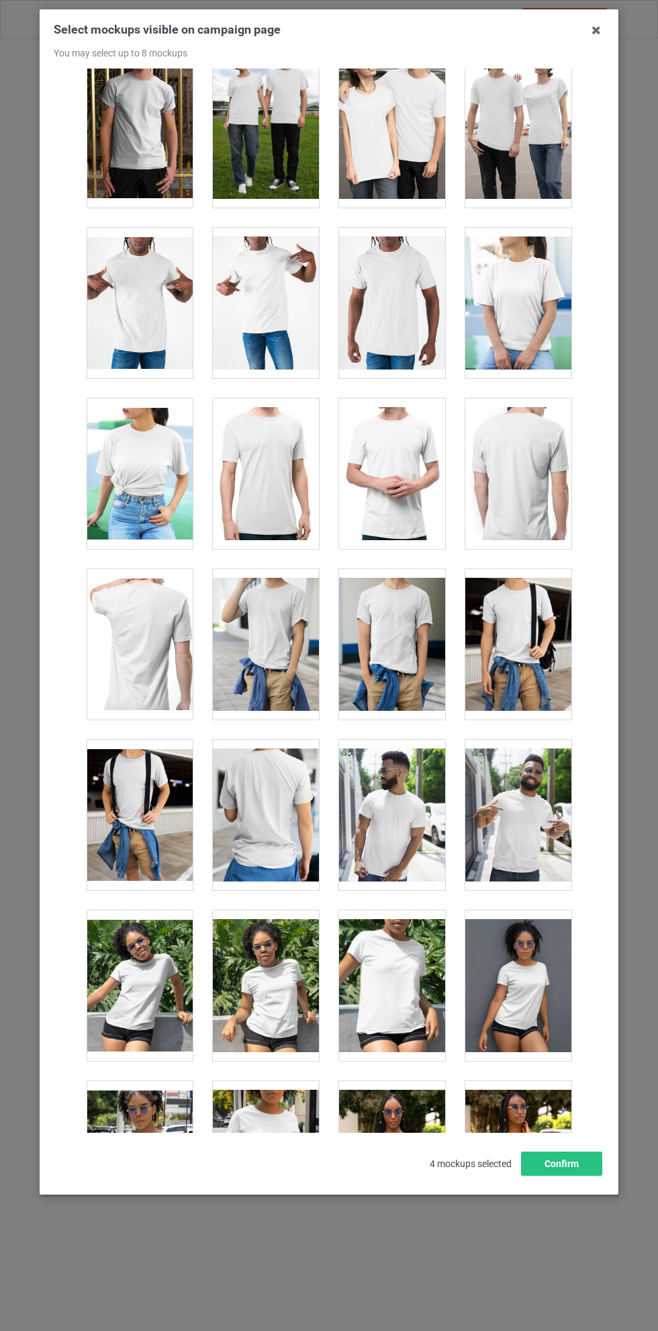
click at [153, 779] on div at bounding box center [140, 815] width 106 height 150
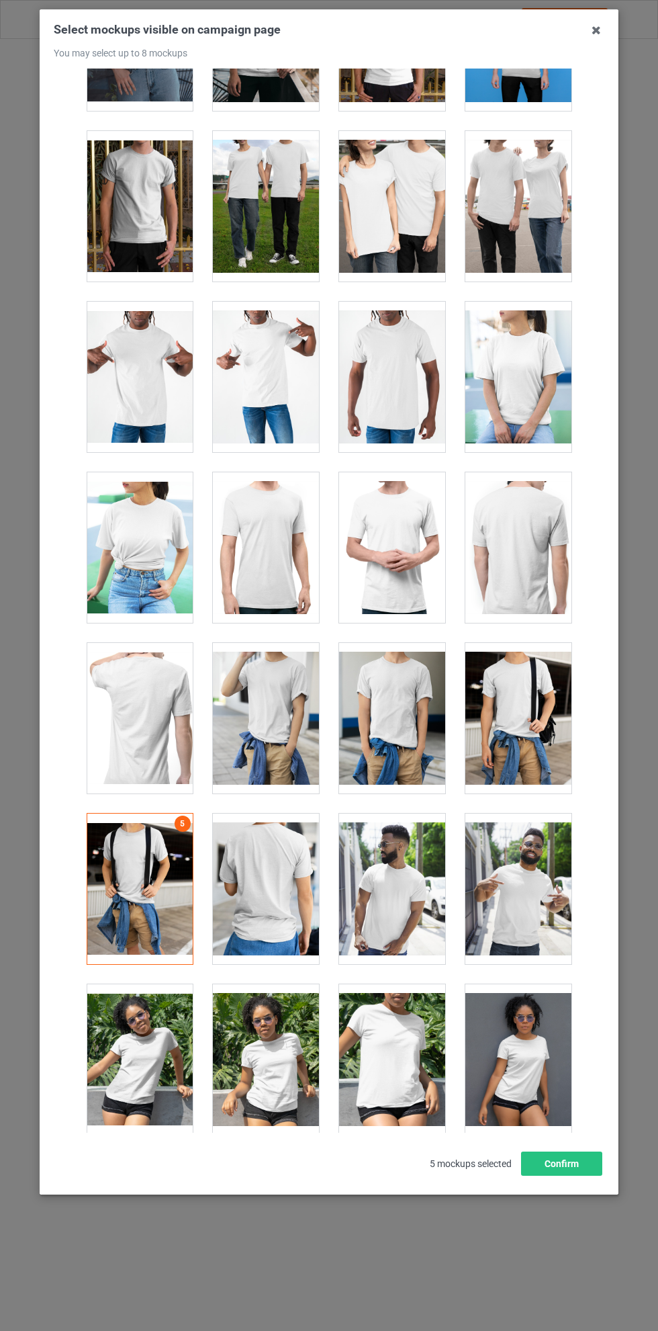
scroll to position [7167, 0]
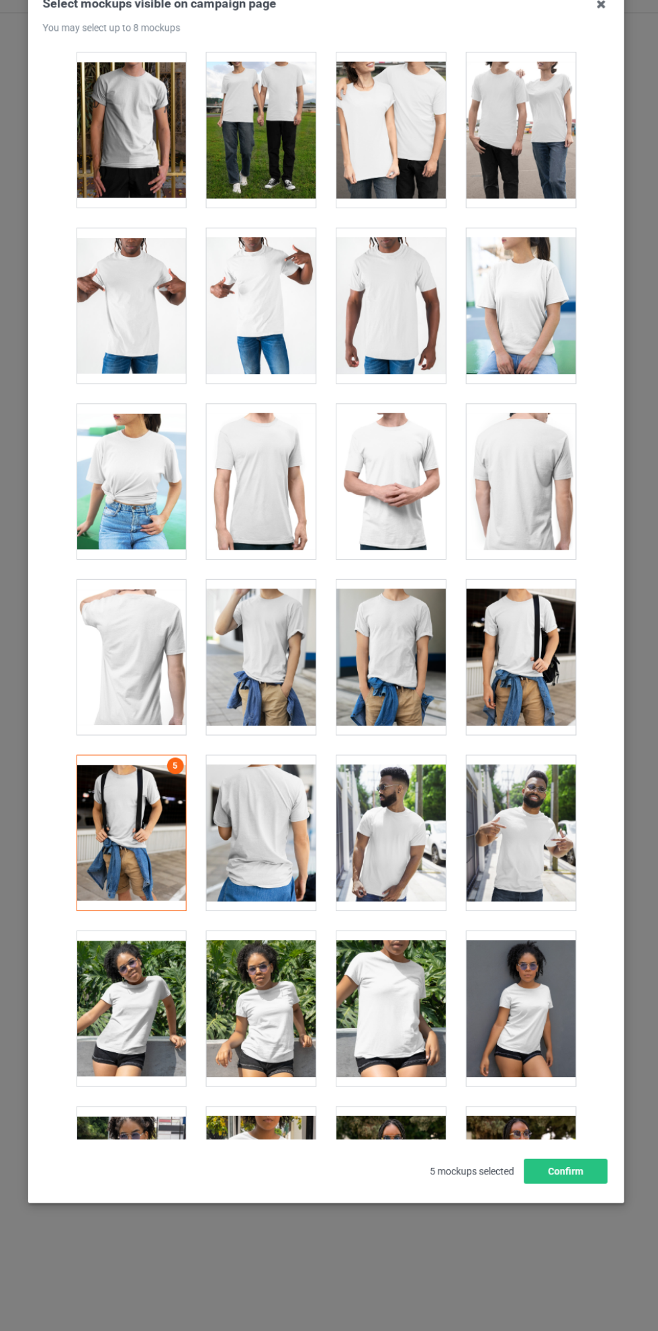
click at [529, 626] on div at bounding box center [519, 664] width 106 height 150
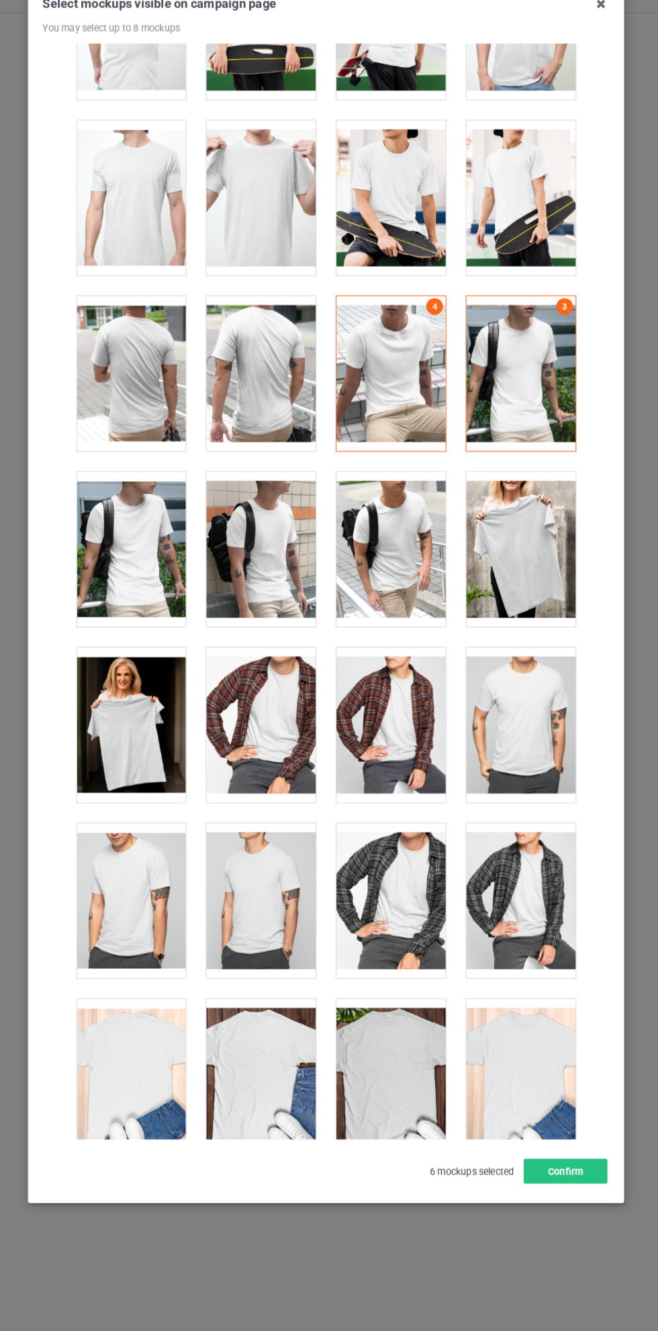
scroll to position [3177, 0]
click at [397, 547] on div at bounding box center [392, 560] width 106 height 150
click at [597, 1176] on button "Confirm" at bounding box center [561, 1163] width 81 height 24
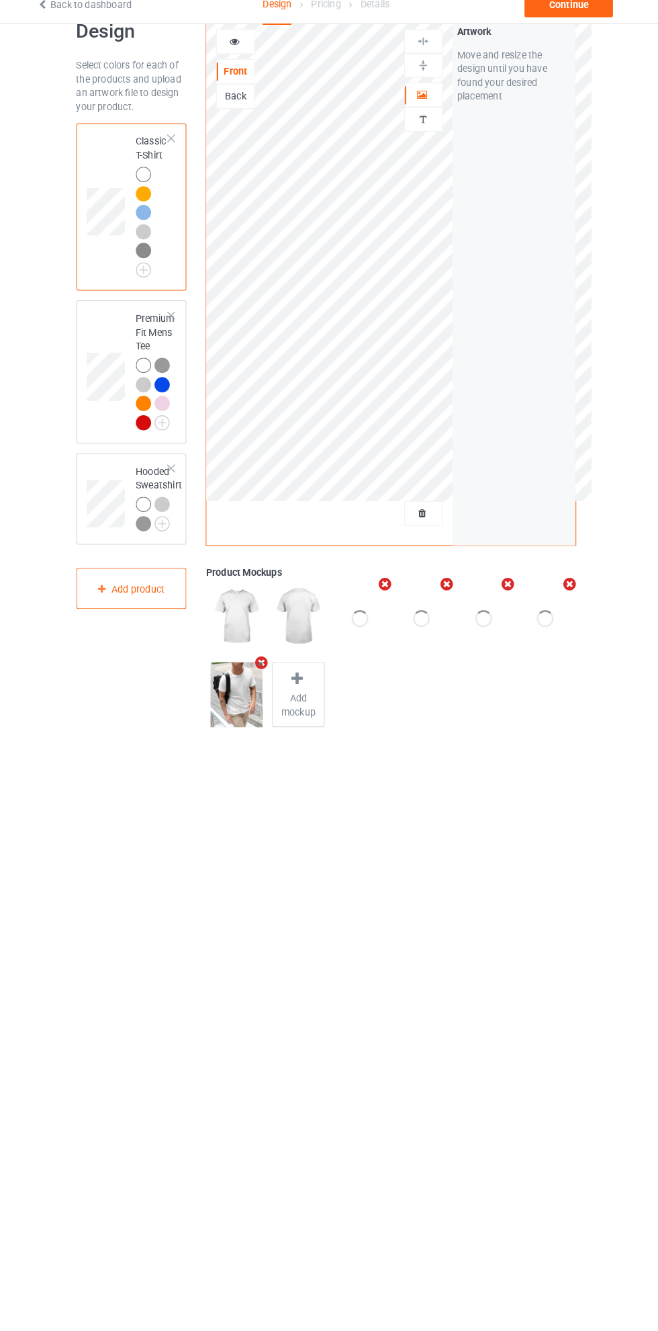
scroll to position [0, 0]
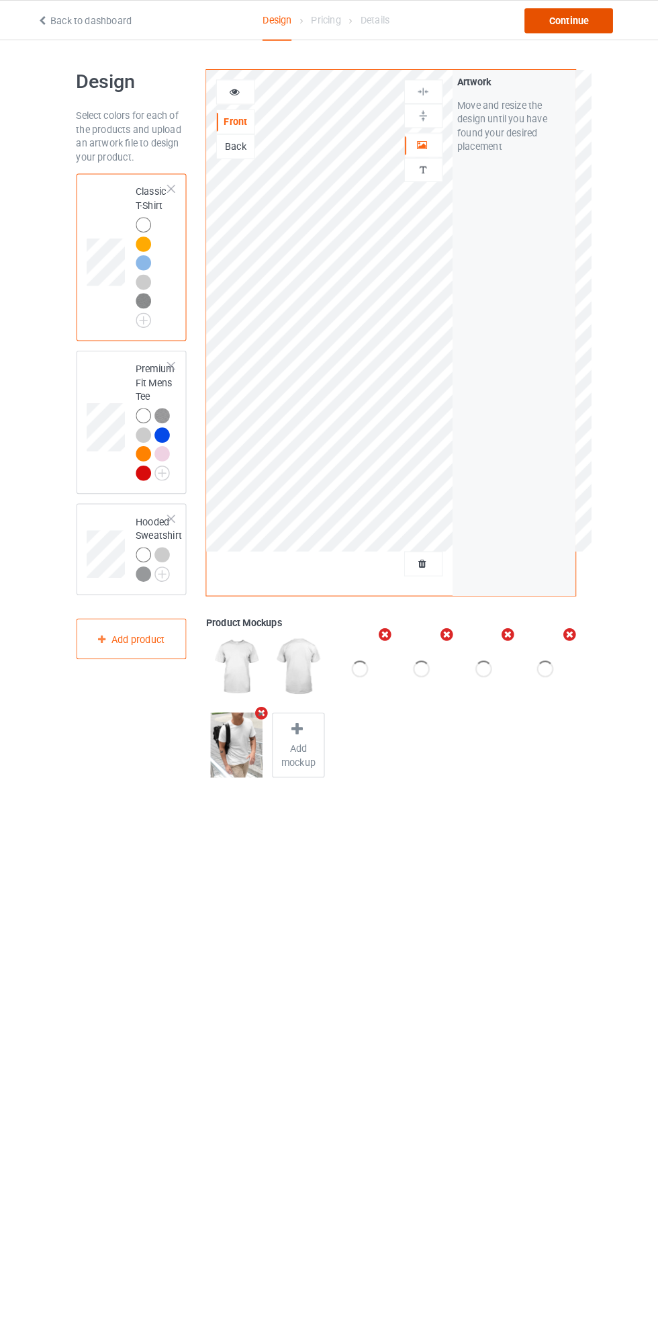
click at [580, 21] on div "Continue" at bounding box center [565, 20] width 86 height 24
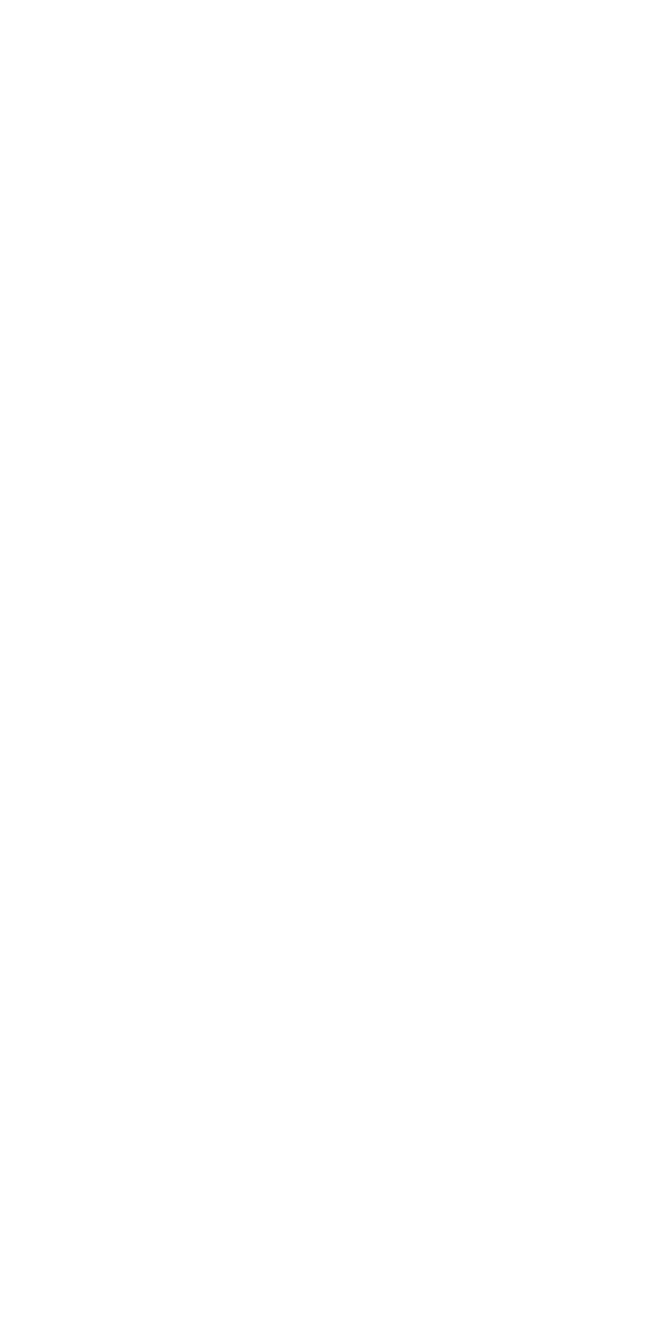
click at [412, 861] on body at bounding box center [329, 665] width 658 height 1331
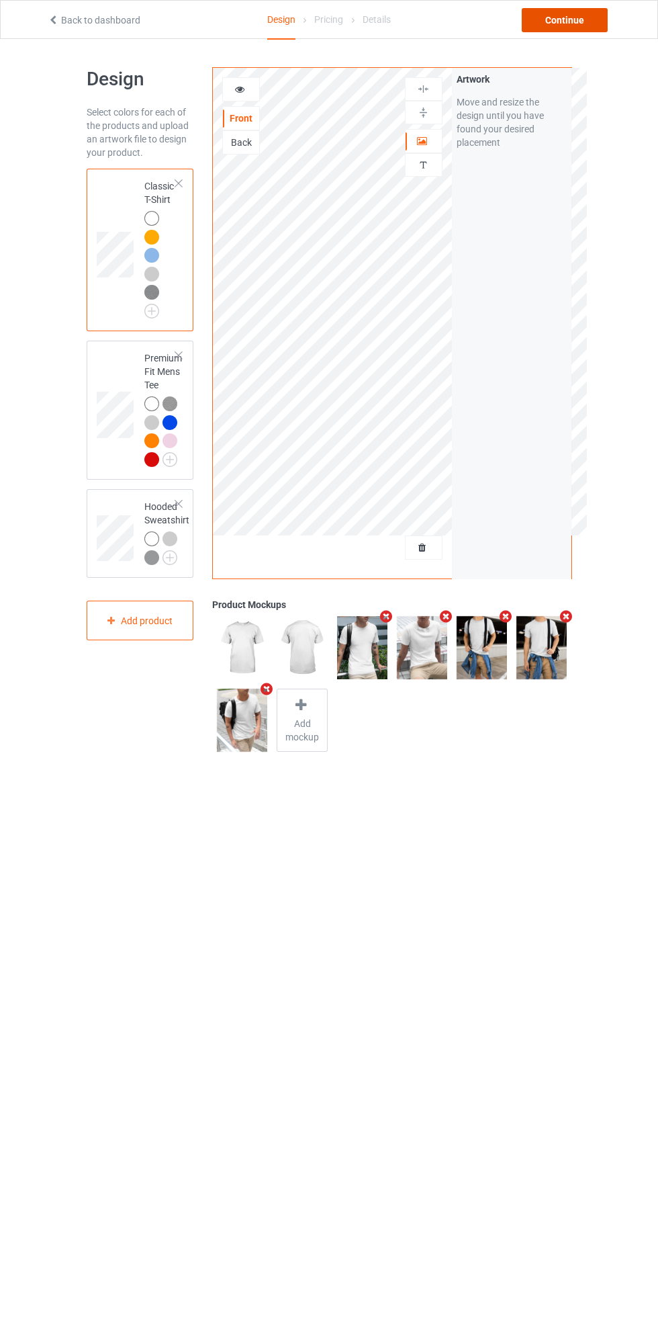
click at [574, 26] on div "Continue" at bounding box center [565, 20] width 86 height 24
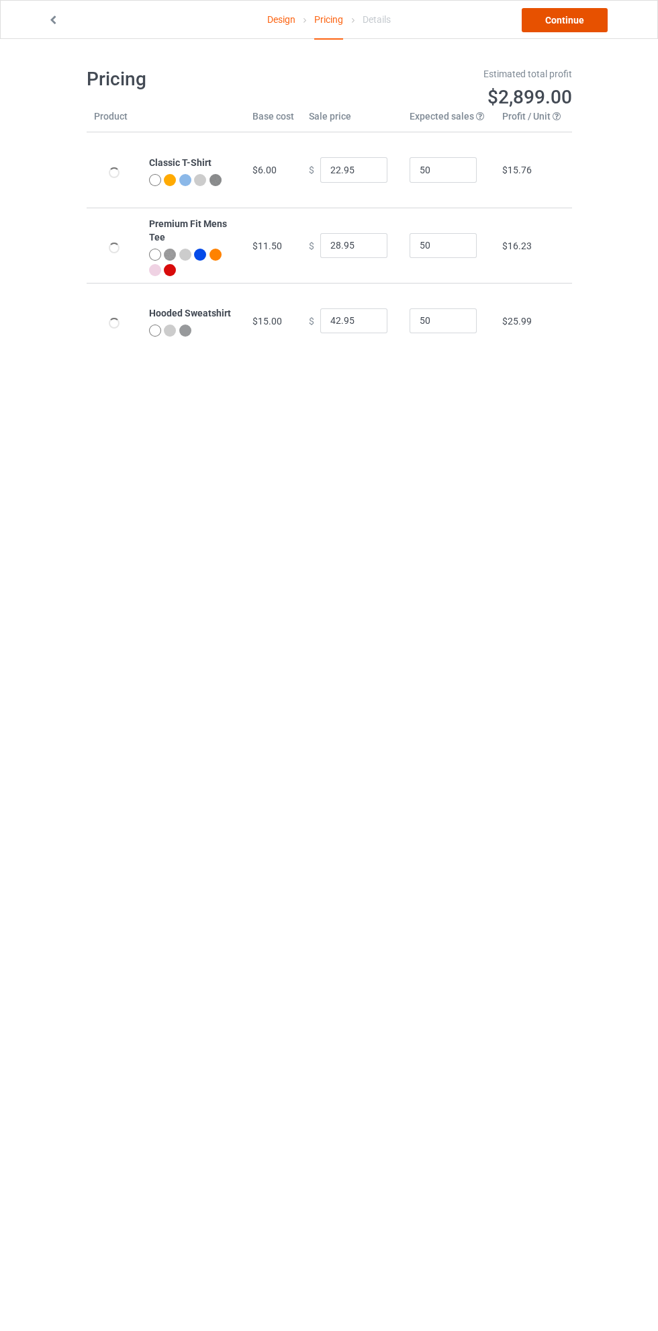
click at [586, 20] on link "Continue" at bounding box center [565, 20] width 86 height 24
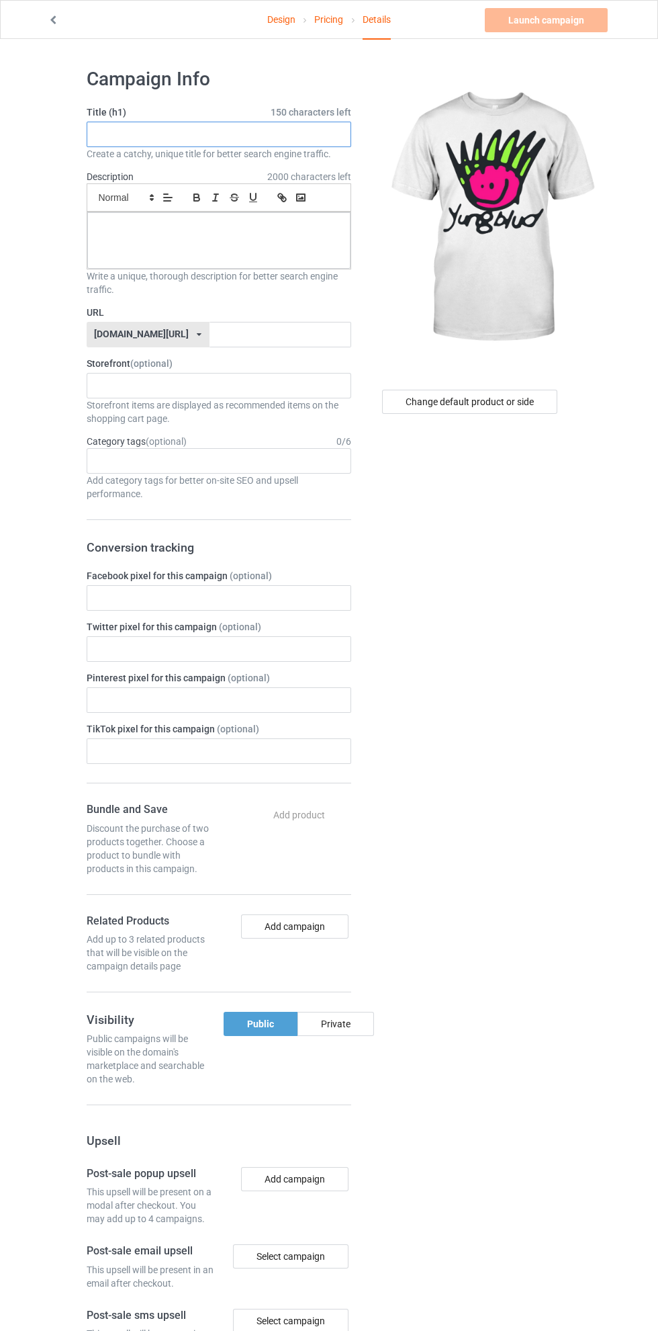
click at [206, 134] on input "text" at bounding box center [219, 135] width 265 height 26
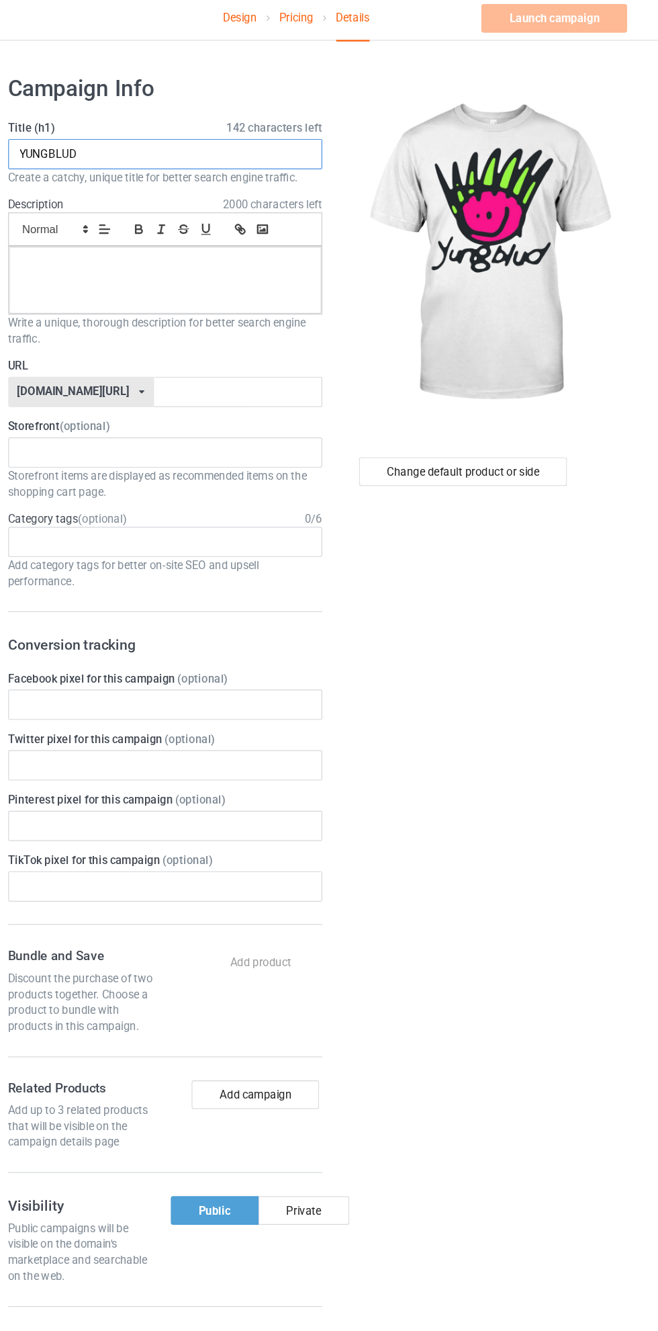
type input "YUNGBLUD"
click at [243, 237] on div at bounding box center [218, 240] width 263 height 56
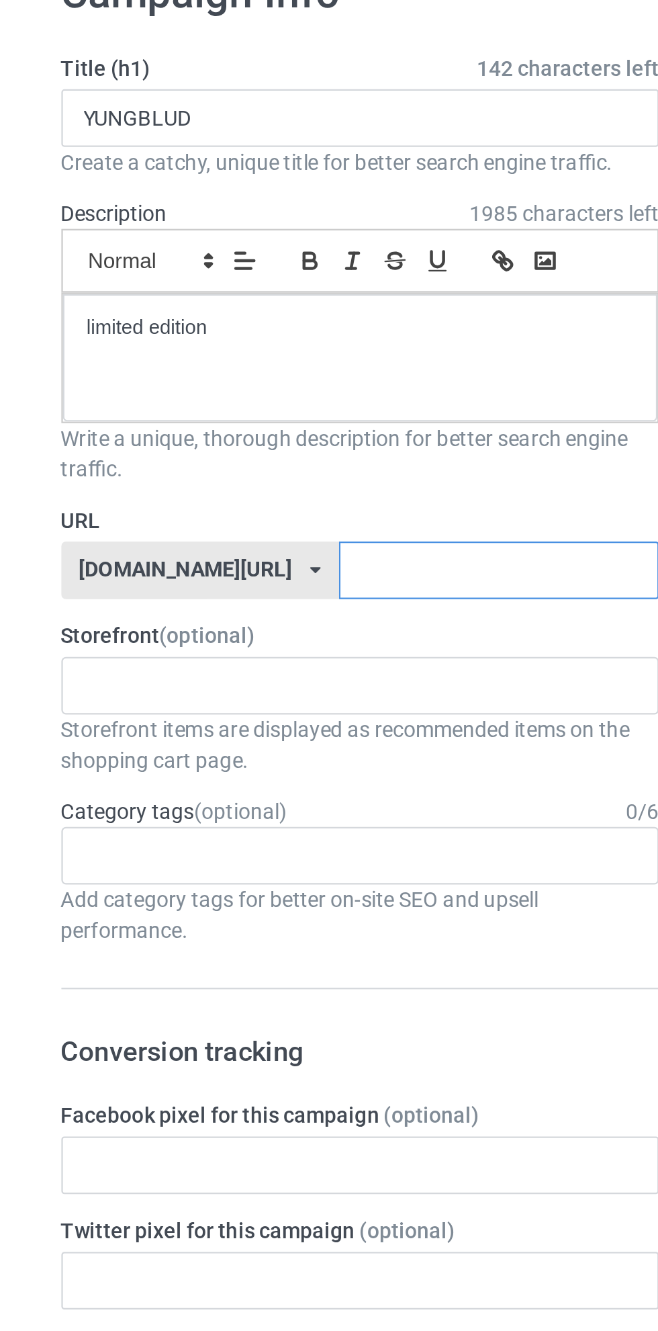
click at [267, 334] on input "text" at bounding box center [281, 335] width 142 height 26
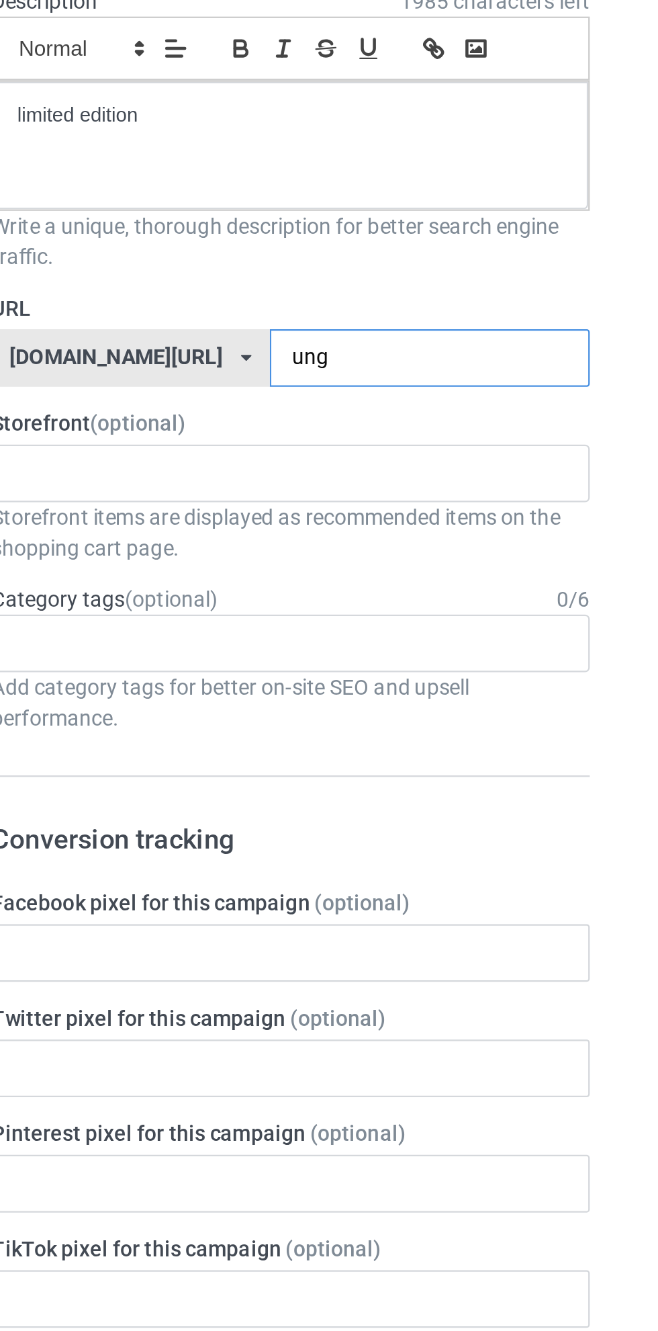
click at [210, 335] on input "ung" at bounding box center [281, 335] width 142 height 26
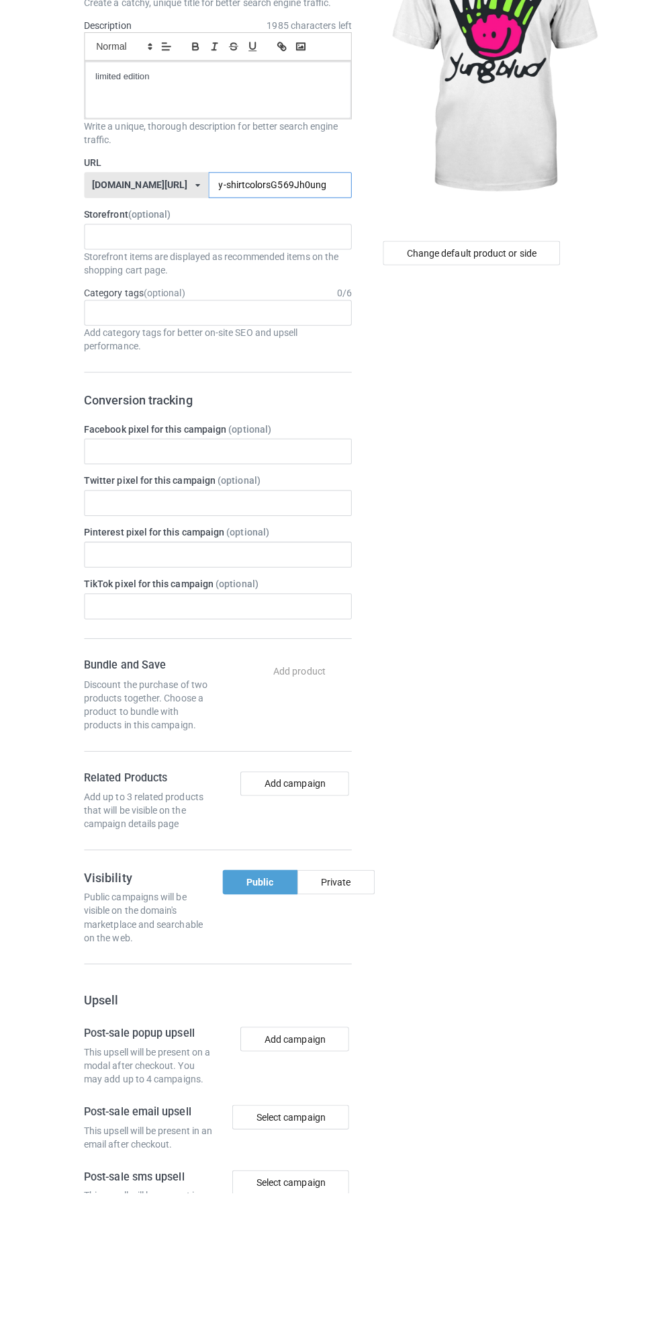
type input "y-shirtcolorsG569Jh09ung"
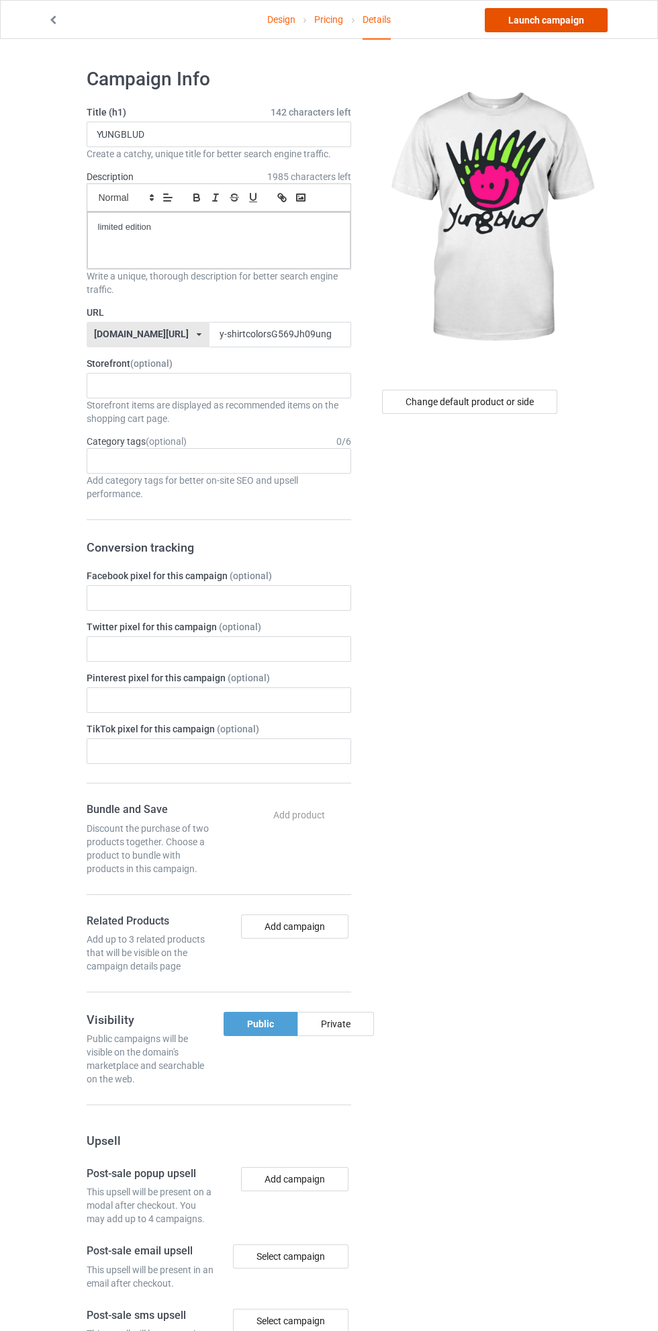
click at [558, 26] on link "Launch campaign" at bounding box center [546, 20] width 123 height 24
